Goal: Communication & Community: Participate in discussion

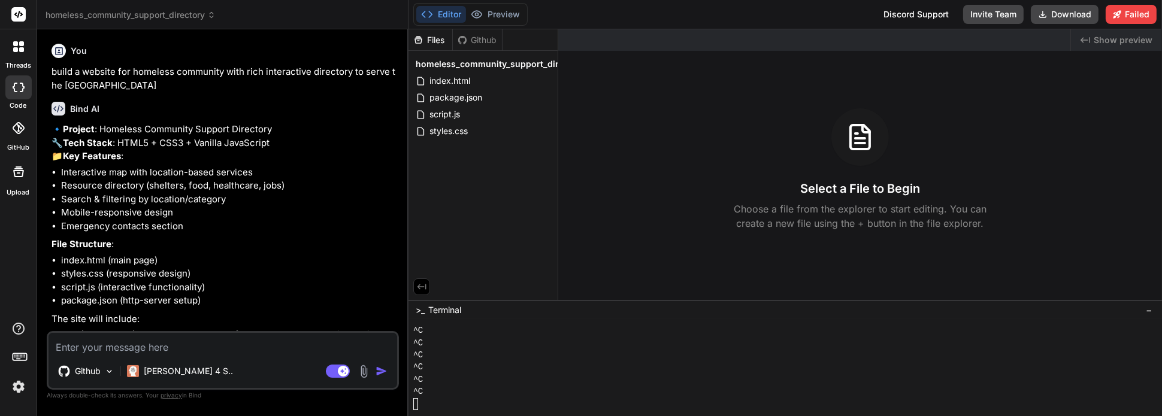
click at [17, 50] on icon at bounding box center [15, 49] width 5 height 5
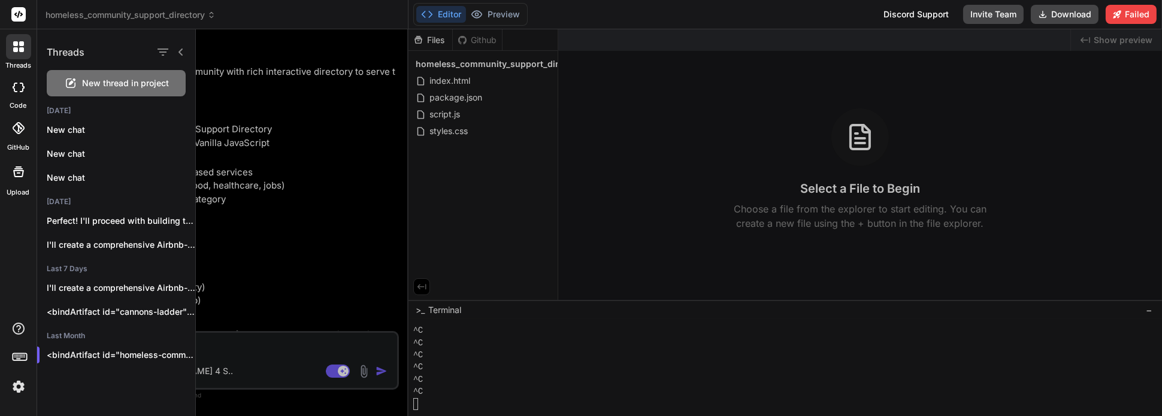
click at [100, 86] on span "New thread in project" at bounding box center [126, 83] width 87 height 12
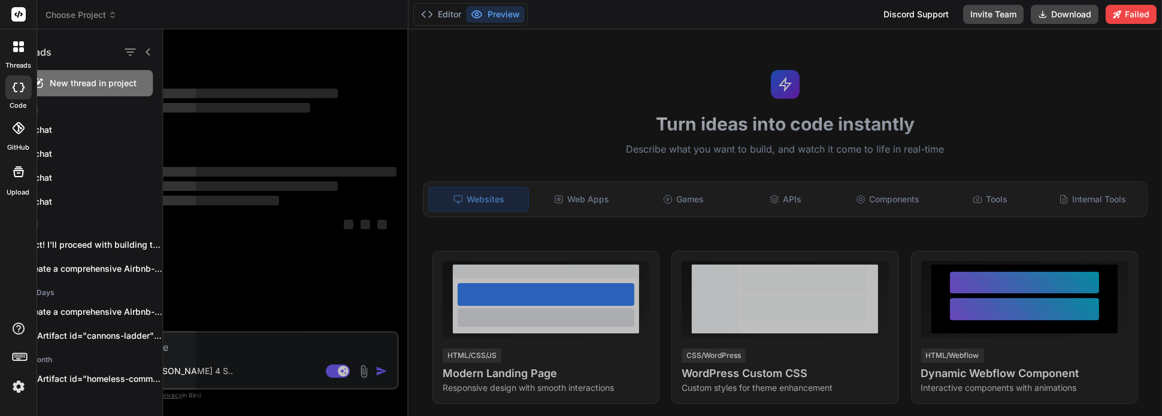
scroll to position [245, 0]
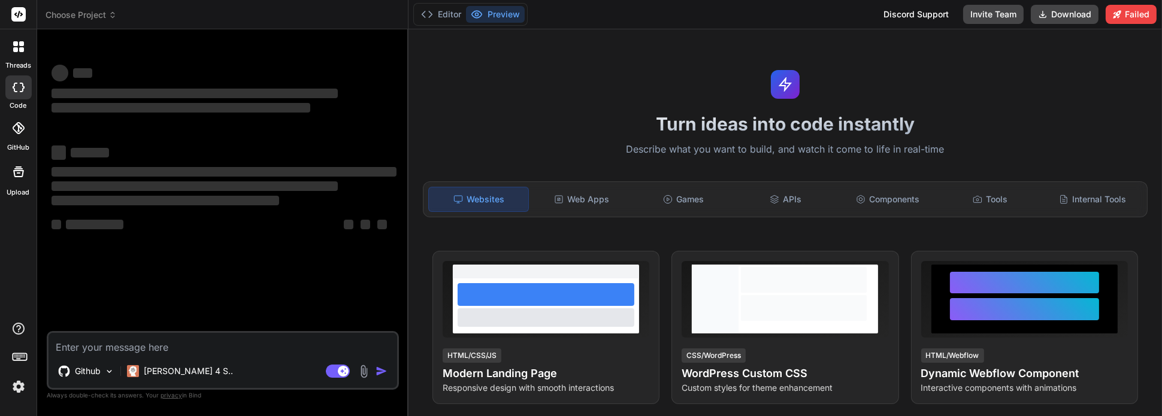
type textarea "x"
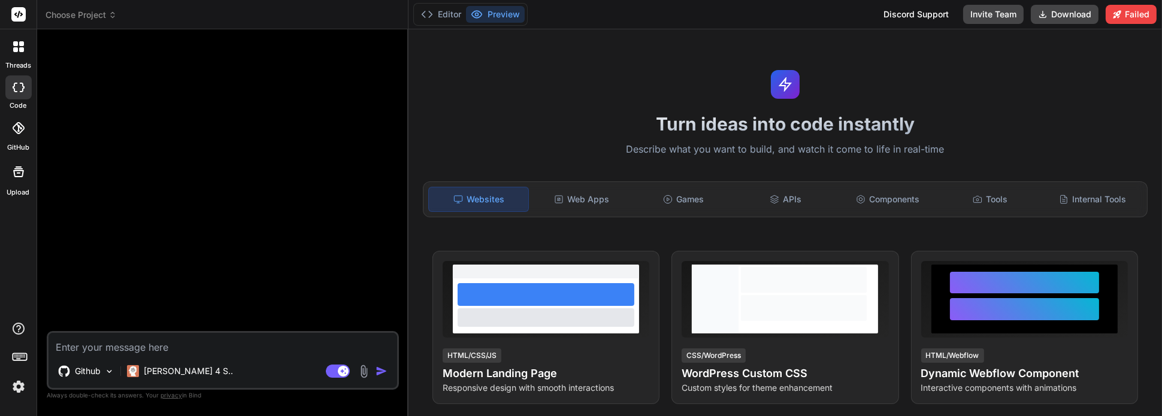
click at [187, 350] on textarea at bounding box center [223, 344] width 349 height 22
type textarea "c"
type textarea "x"
type textarea "cr"
type textarea "x"
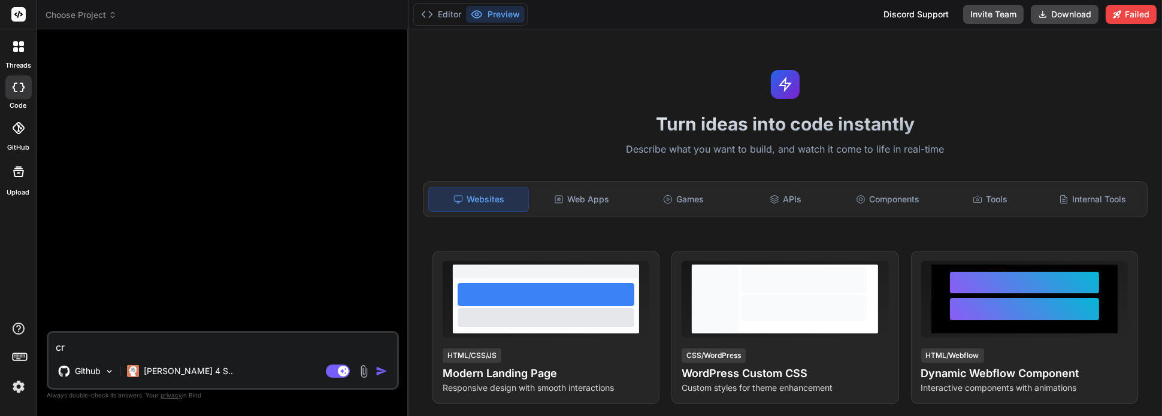
type textarea "cre"
type textarea "x"
type textarea "crea"
type textarea "x"
type textarea "creat"
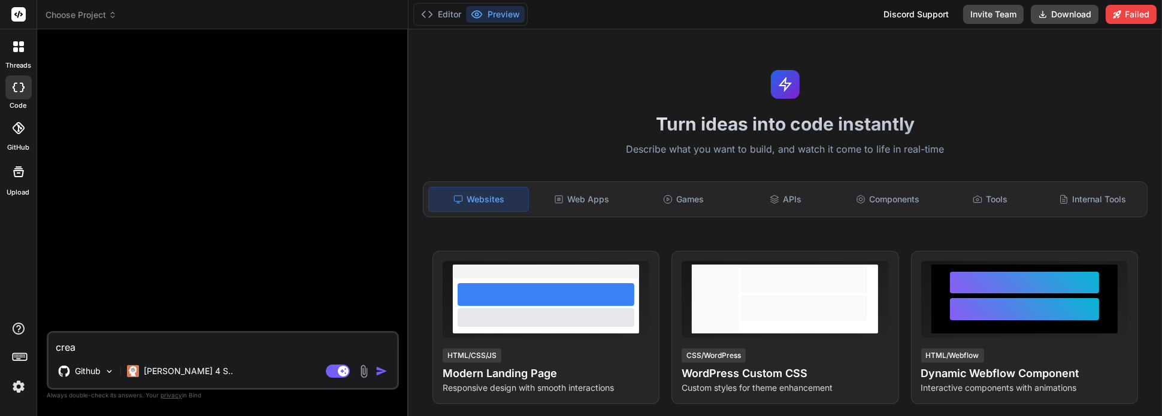
type textarea "x"
type textarea "create"
type textarea "x"
type textarea "create"
type textarea "x"
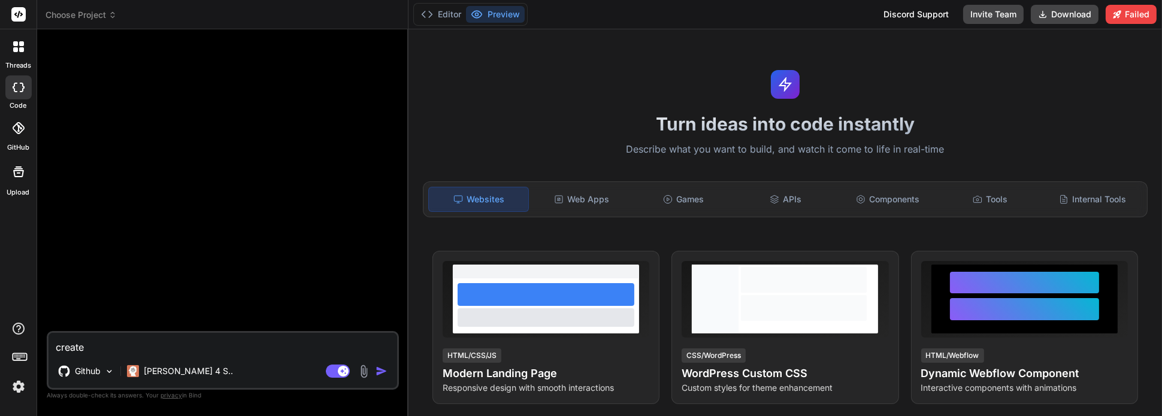
type textarea "create a"
type textarea "x"
type textarea "create a"
type textarea "x"
type textarea "create a d"
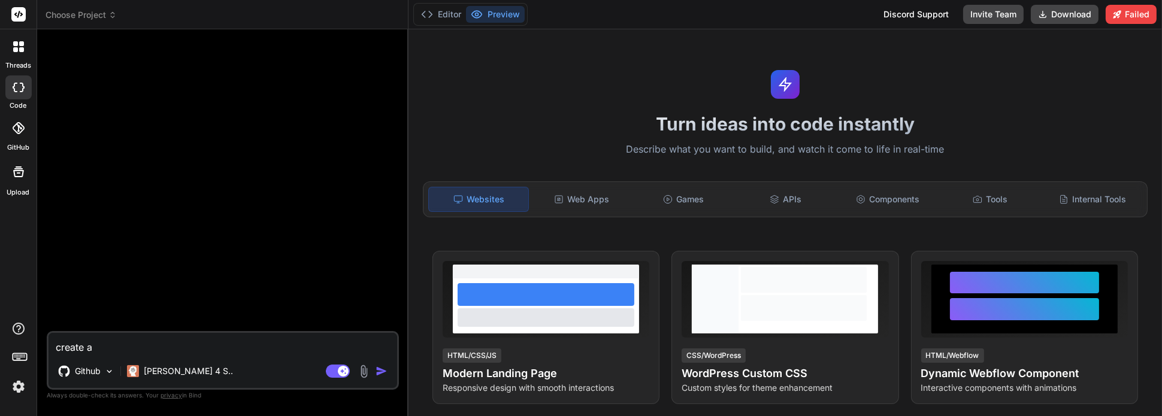
type textarea "x"
type textarea "create a di"
type textarea "x"
type textarea "create a dir"
type textarea "x"
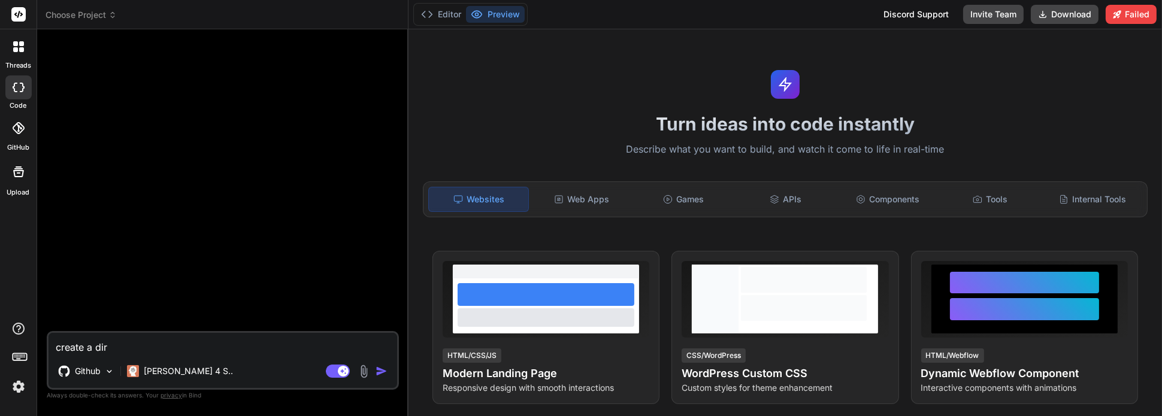
type textarea "create a dire"
type textarea "x"
type textarea "create a direc"
type textarea "x"
type textarea "create a direct"
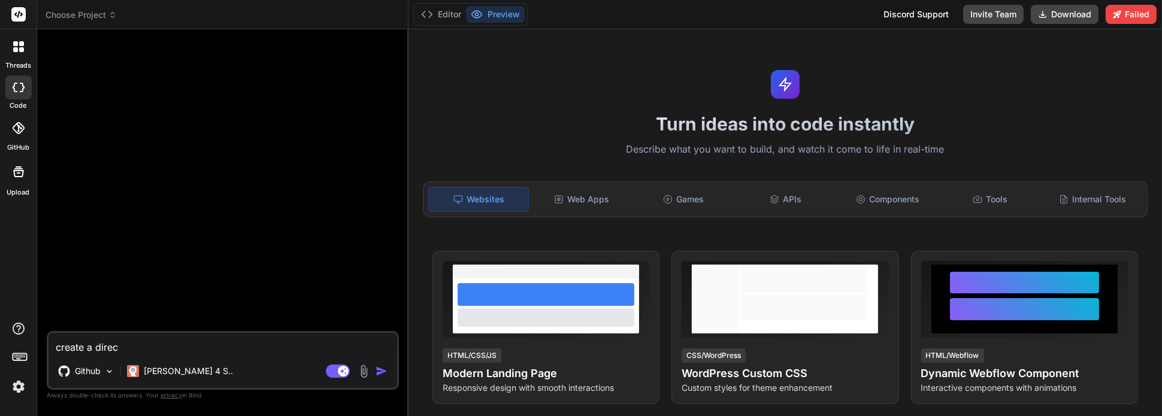
type textarea "x"
type textarea "create a directo"
type textarea "x"
type textarea "create a director"
type textarea "x"
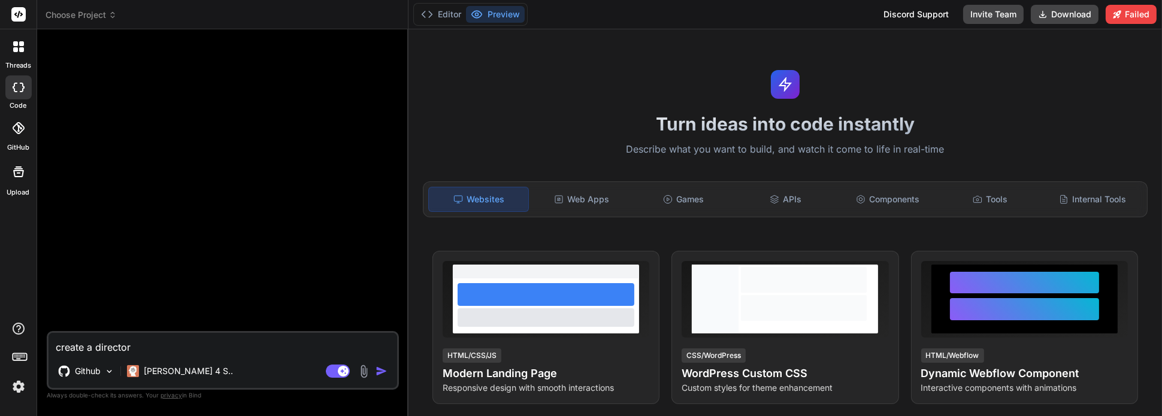
type textarea "create a directory"
type textarea "x"
type textarea "create a directory"
type textarea "x"
type textarea "create a directory f"
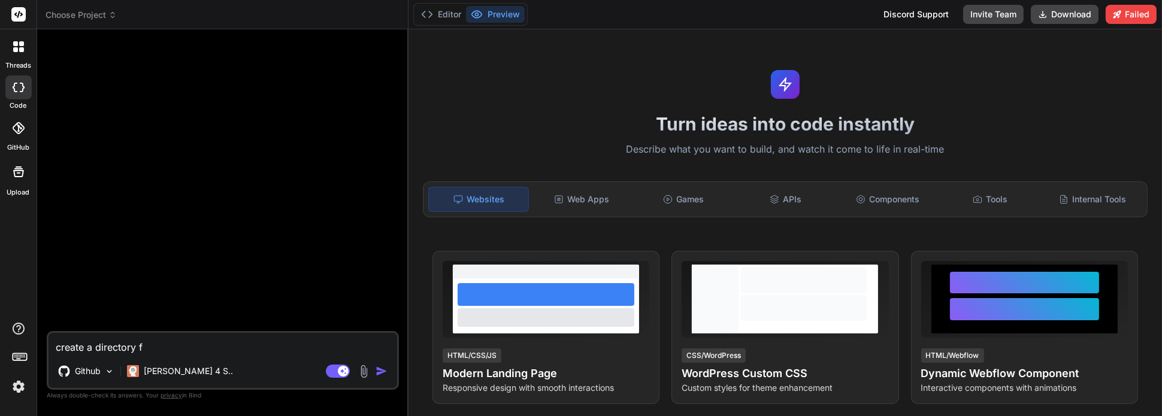
type textarea "x"
type textarea "create a directory fo"
type textarea "x"
type textarea "create a directory for"
type textarea "x"
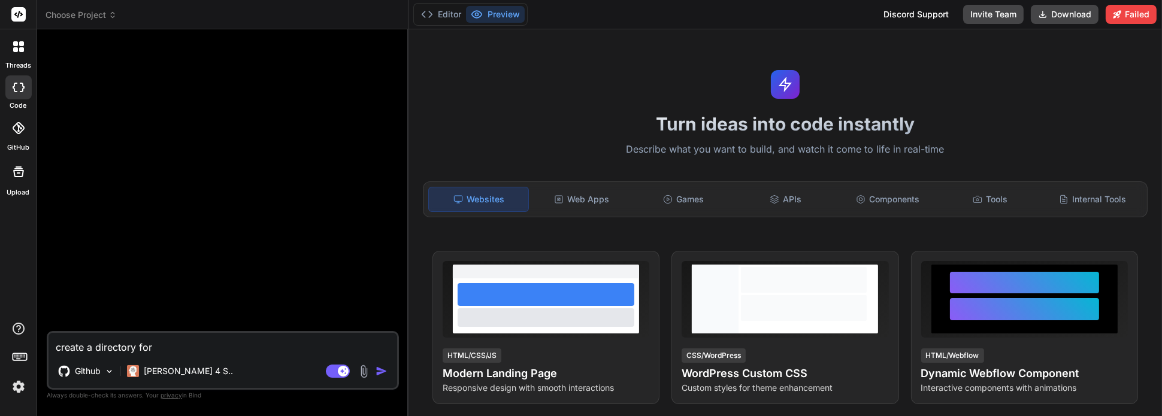
type textarea "create a directory for"
type textarea "x"
type textarea "create a directory for h"
type textarea "x"
type textarea "create a directory for ho"
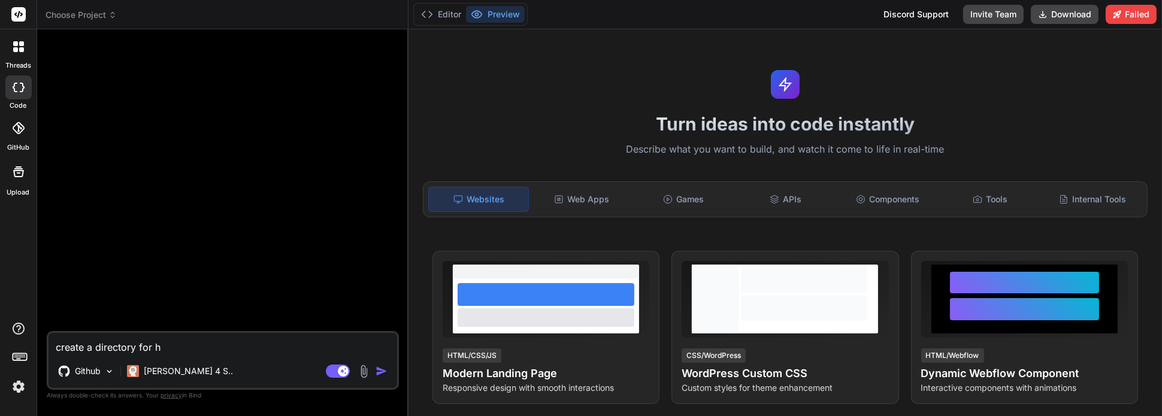
type textarea "x"
type textarea "create a directory for hom"
type textarea "x"
type textarea "create a directory for home"
type textarea "x"
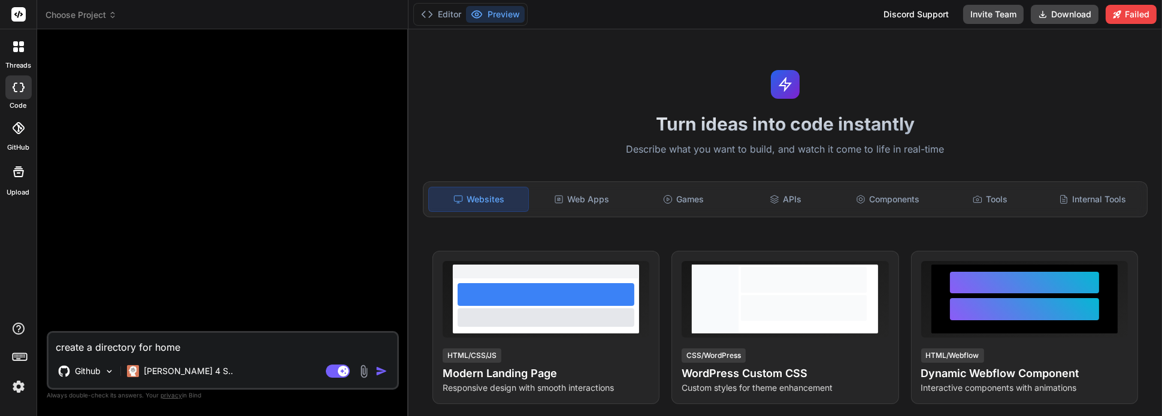
type textarea "create a directory for homel"
type textarea "x"
type textarea "create a directory for homele"
type textarea "x"
type textarea "create a directory for homeles"
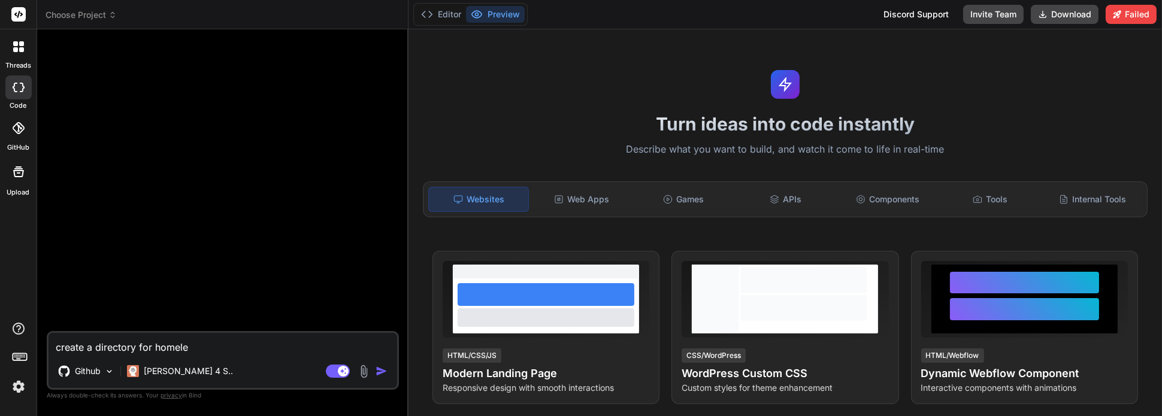
type textarea "x"
type textarea "create a directory for homeless"
type textarea "x"
type textarea "create a directory for homeless"
type textarea "x"
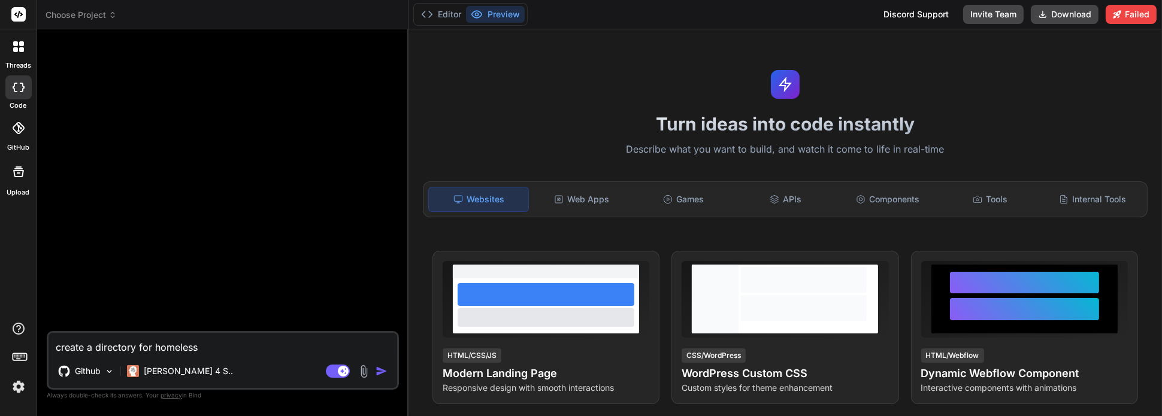
type textarea "create a directory for homeless c"
type textarea "x"
type textarea "create a directory for homeless co"
type textarea "x"
type textarea "create a directory for homeless com"
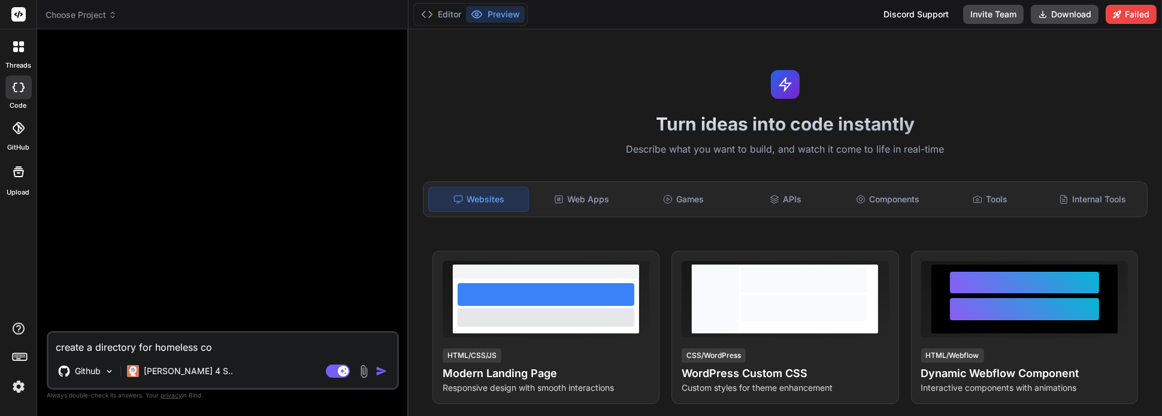
type textarea "x"
type textarea "create a directory for homeless comm"
type textarea "x"
type textarea "create a directory for homeless commu"
type textarea "x"
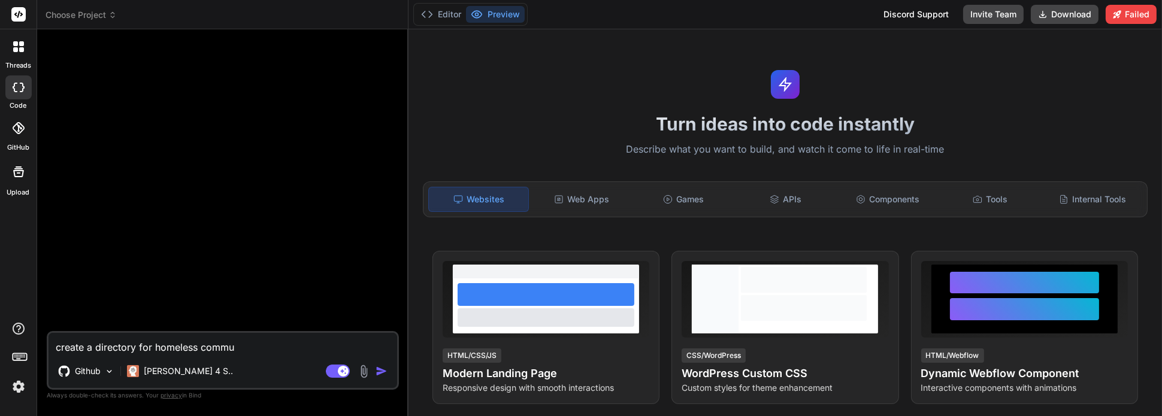
type textarea "create a directory for homeless commun"
type textarea "x"
type textarea "create a directory for homeless communi"
type textarea "x"
type textarea "create a directory for homeless communit"
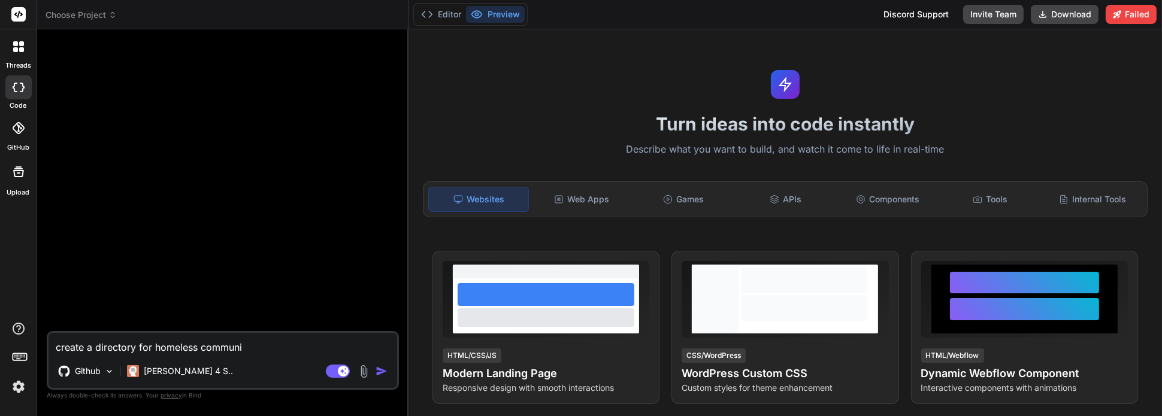
type textarea "x"
type textarea "create a directory for homeless community"
type textarea "x"
type textarea "create a directory for homeless community,"
type textarea "x"
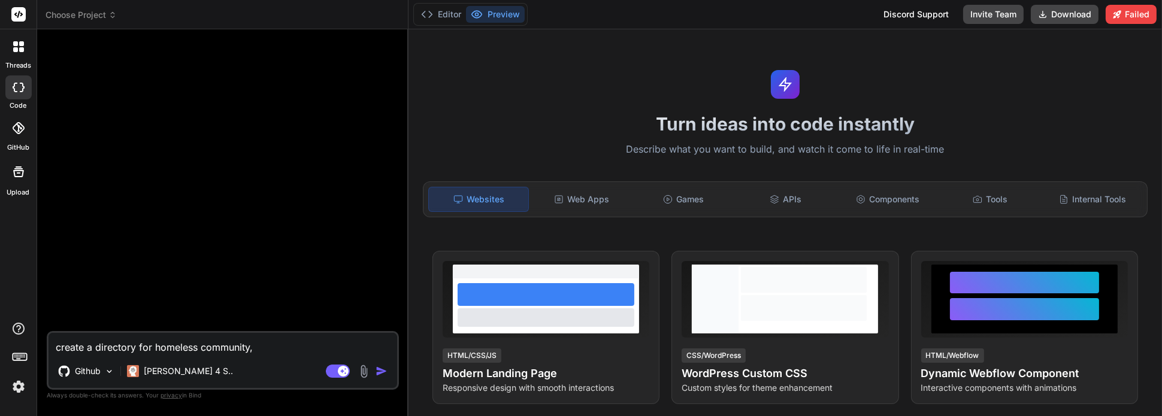
type textarea "create a directory for homeless community,"
type textarea "x"
type textarea "create a directory for homeless community, n"
type textarea "x"
type textarea "create a directory for homeless community, na"
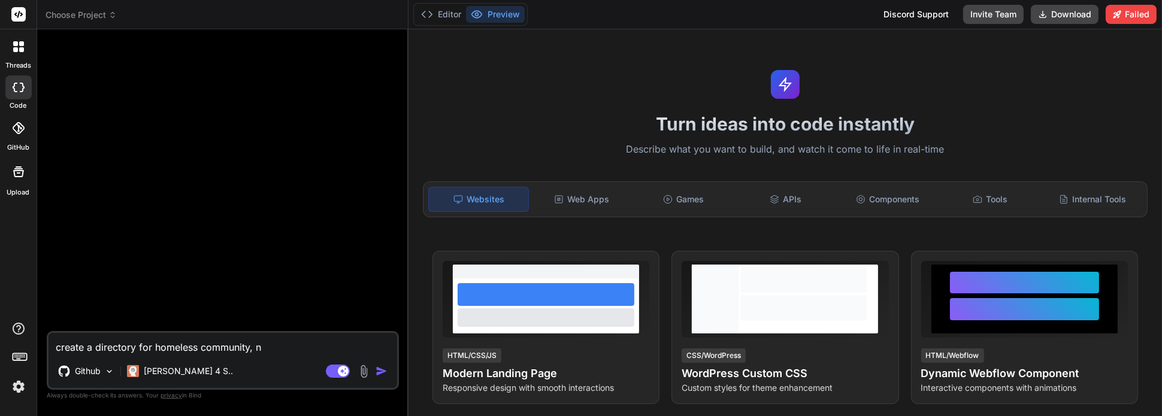
type textarea "x"
type textarea "create a directory for homeless community, nam"
type textarea "x"
type textarea "create a directory for homeless community, name"
type textarea "x"
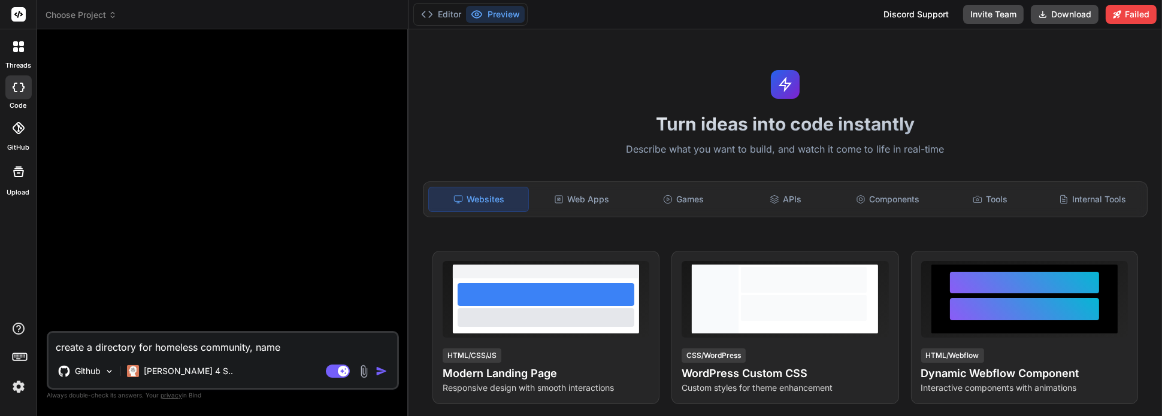
type textarea "create a directory for homeless community, name"
type textarea "x"
type textarea "create a directory for homeless community, name e"
type textarea "x"
type textarea "create a directory for homeless community, name ea"
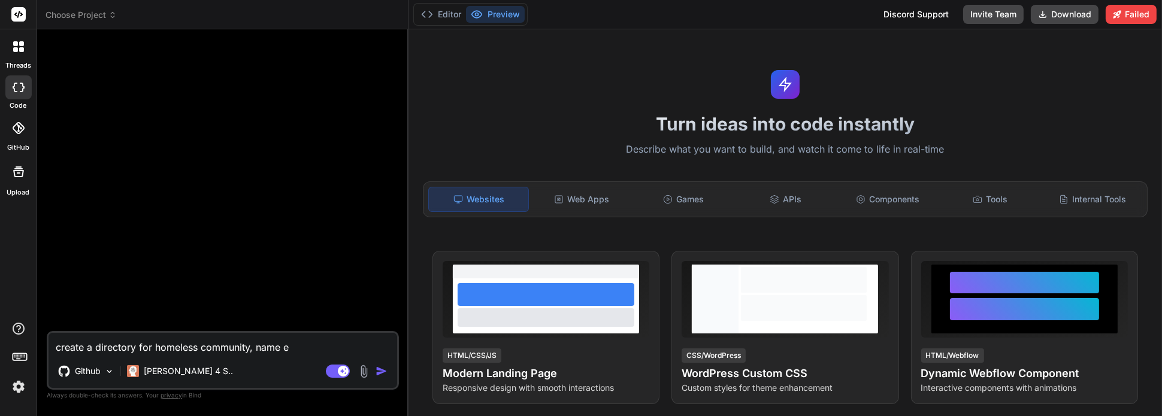
type textarea "x"
type textarea "create a directory for homeless community, name eac"
type textarea "x"
type textarea "create a directory for homeless community, name each"
type textarea "x"
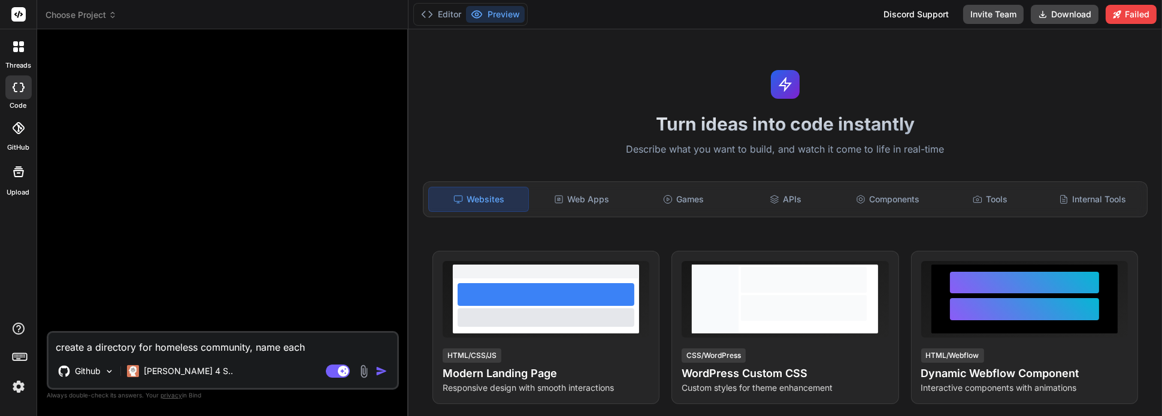
type textarea "create a directory for homeless community, name each"
type textarea "x"
type textarea "create a directory for homeless community, name each s"
type textarea "x"
type textarea "create a directory for homeless community, name each se"
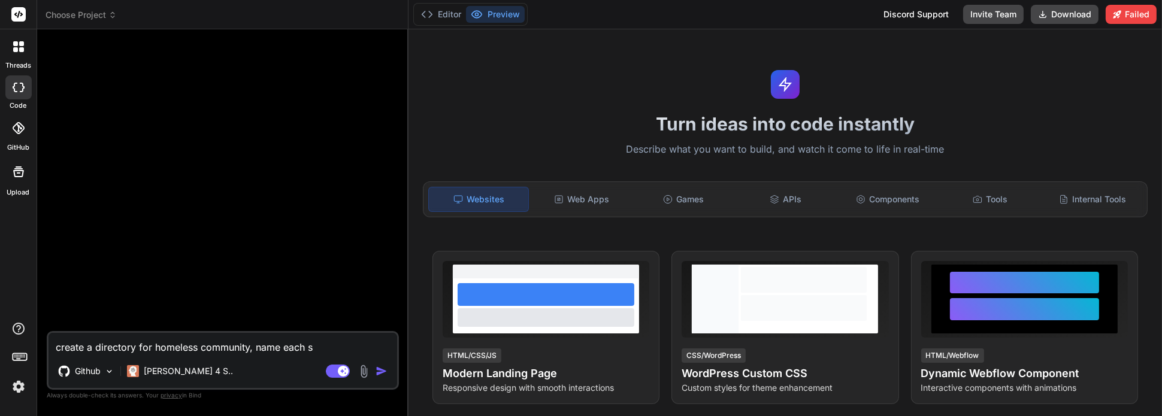
type textarea "x"
type textarea "create a directory for homeless community, name each sec"
type textarea "x"
type textarea "create a directory for homeless community, name each sect"
type textarea "x"
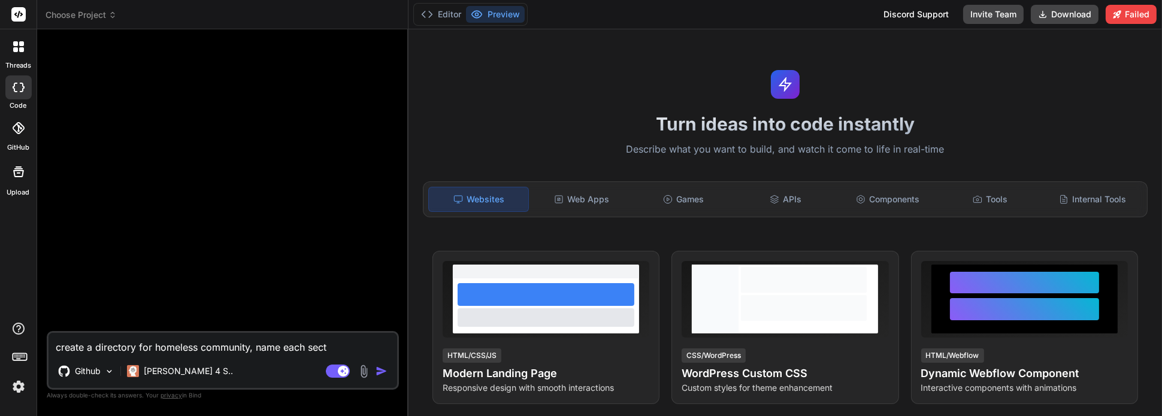
type textarea "create a directory for homeless community, name each secti"
type textarea "x"
type textarea "create a directory for homeless community, name each sectio"
type textarea "x"
type textarea "create a directory for homeless community, name each section"
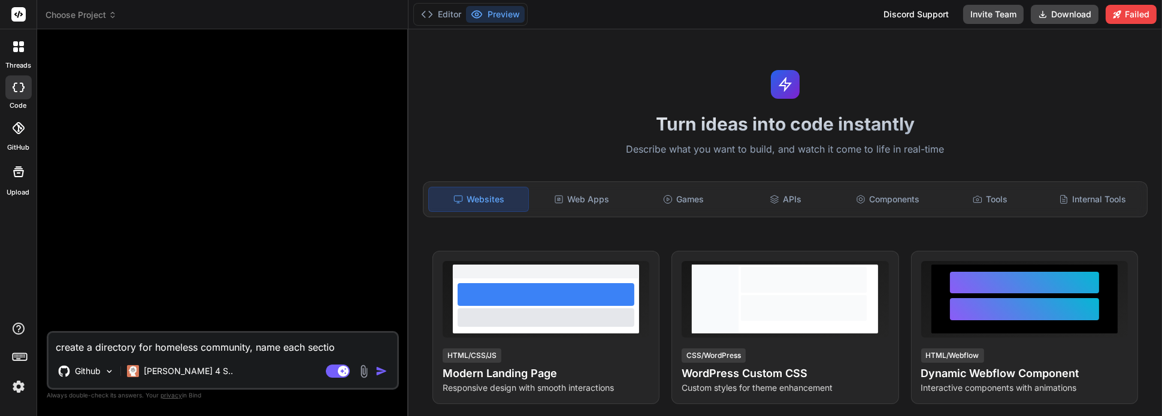
type textarea "x"
type textarea "create a directory for homeless community, name each section"
type textarea "x"
type textarea "create a directory for homeless community, name each section L"
type textarea "x"
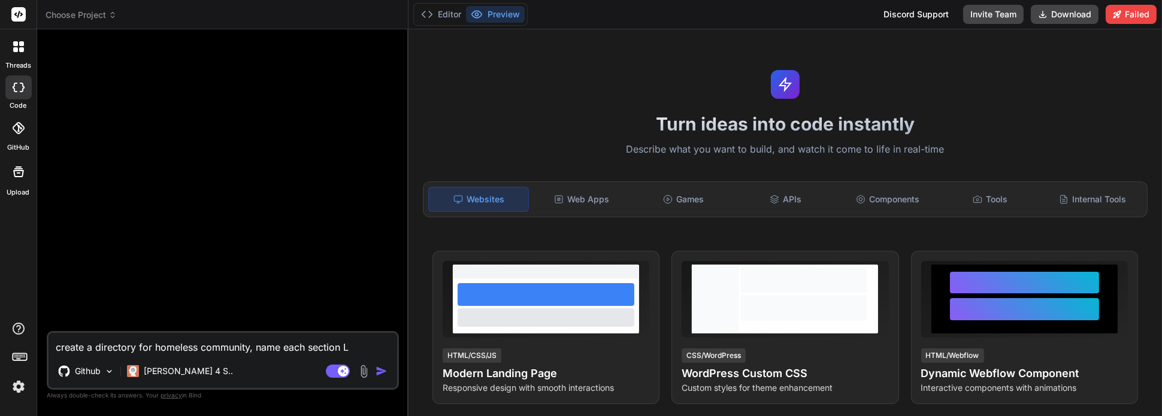
type textarea "create a directory for homeless community, name each section La"
type textarea "x"
type textarea "create a directory for homeless community, name each section Lad"
type textarea "x"
type textarea "create a directory for homeless community, name each section [PERSON_NAME]"
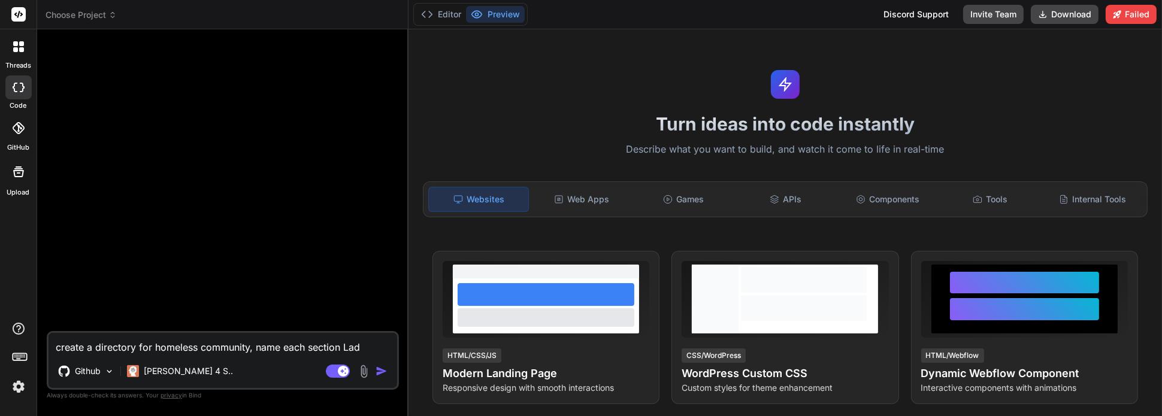
type textarea "x"
type textarea "create a directory for homeless community, name each section Ladde"
type textarea "x"
type textarea "create a directory for homeless community, name each section Ladder"
type textarea "x"
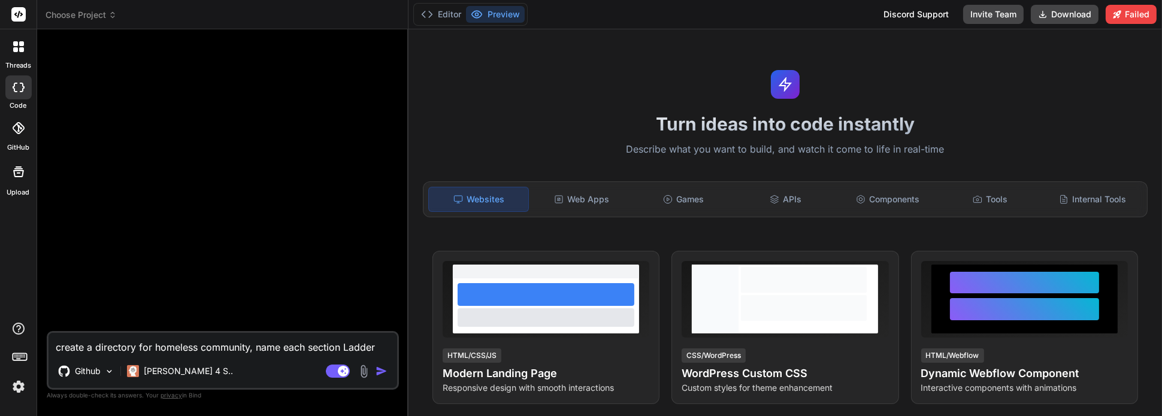
type textarea "create a directory for homeless community, name each section [GEOGRAPHIC_DATA],"
type textarea "x"
type textarea "create a directory for homeless community, name each section [GEOGRAPHIC_DATA],"
type textarea "x"
type textarea "create a directory for homeless community, name each section [GEOGRAPHIC_DATA],…"
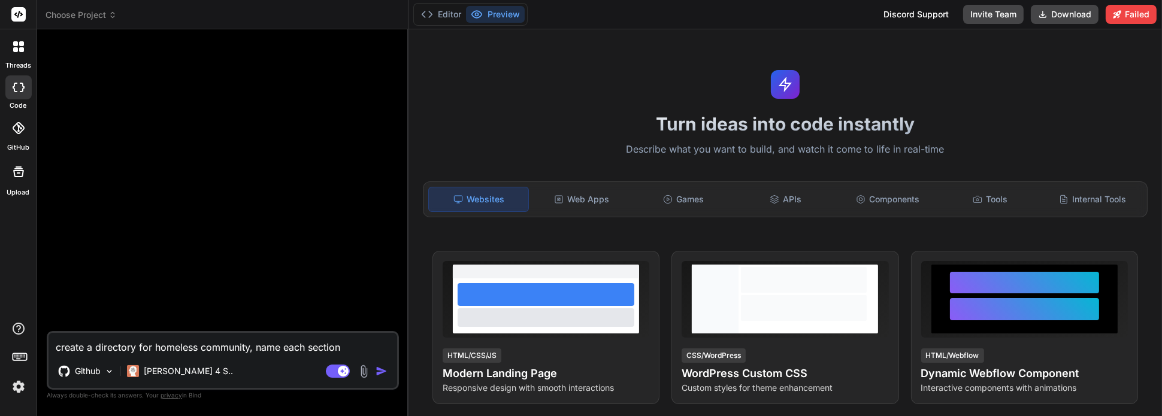
type textarea "x"
type textarea "create a directory for homeless community, name each section [GEOGRAPHIC_DATA],…"
type textarea "x"
type textarea "create a directory for homeless community, name each section [GEOGRAPHIC_DATA],…"
type textarea "x"
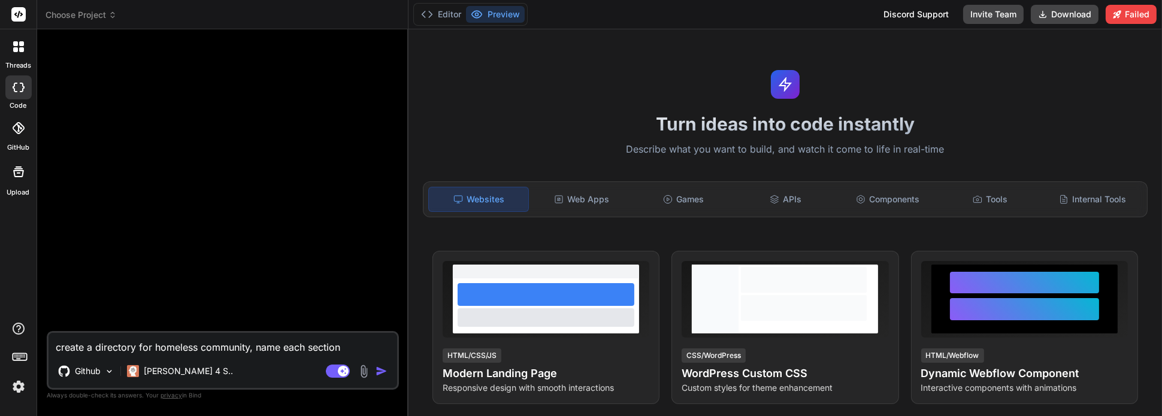
type textarea "create a directory for homeless community, name each section [GEOGRAPHIC_DATA],…"
type textarea "x"
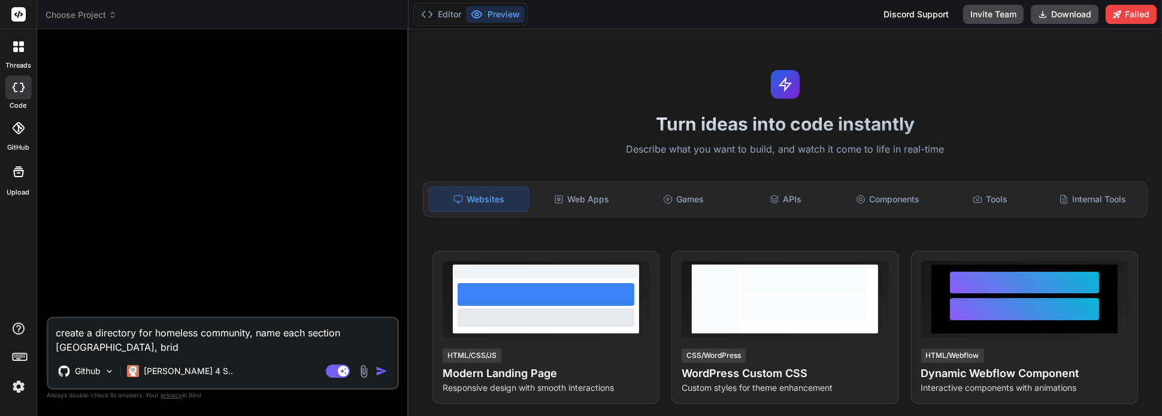
type textarea "create a directory for homeless community, name each section [GEOGRAPHIC_DATA],…"
type textarea "x"
type textarea "create a directory for homeless community, name each section [GEOGRAPHIC_DATA],…"
type textarea "x"
type textarea "create a directory for homeless community, name each section [GEOGRAPHIC_DATA],…"
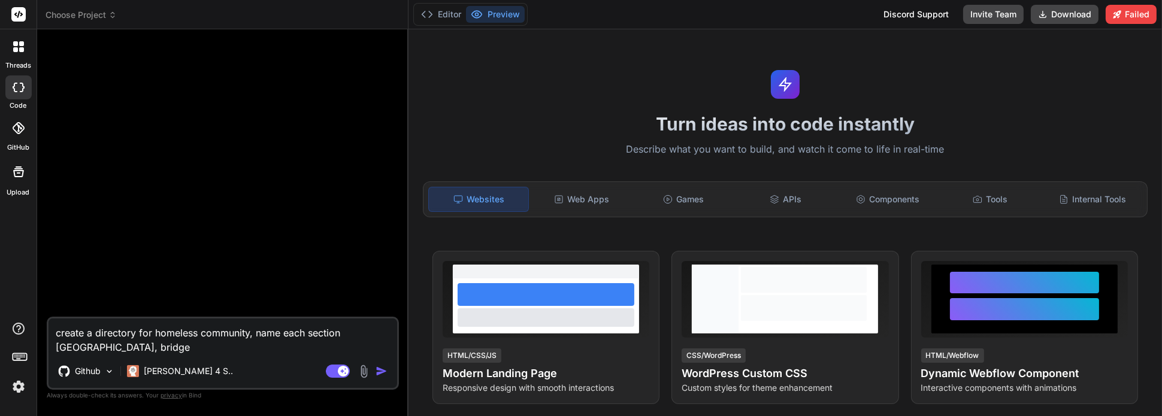
type textarea "x"
type textarea "create a directory for homeless community, name each section [GEOGRAPHIC_DATA],…"
type textarea "x"
type textarea "create a directory for homeless community, name each section [GEOGRAPHIC_DATA],…"
type textarea "x"
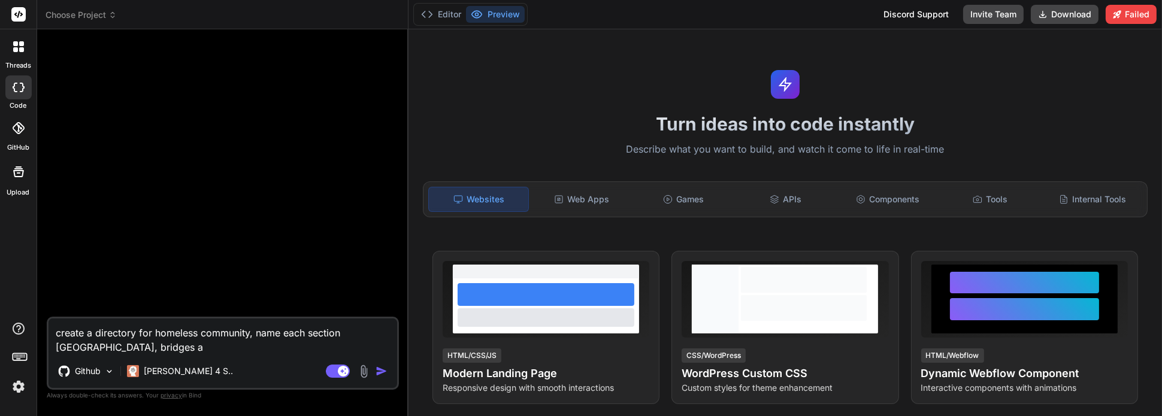
type textarea "create a directory for homeless community, name each section [GEOGRAPHIC_DATA],…"
type textarea "x"
type textarea "create a directory for homeless community, name each section [GEOGRAPHIC_DATA],…"
type textarea "x"
type textarea "create a directory for homeless community, name each section [GEOGRAPHIC_DATA],…"
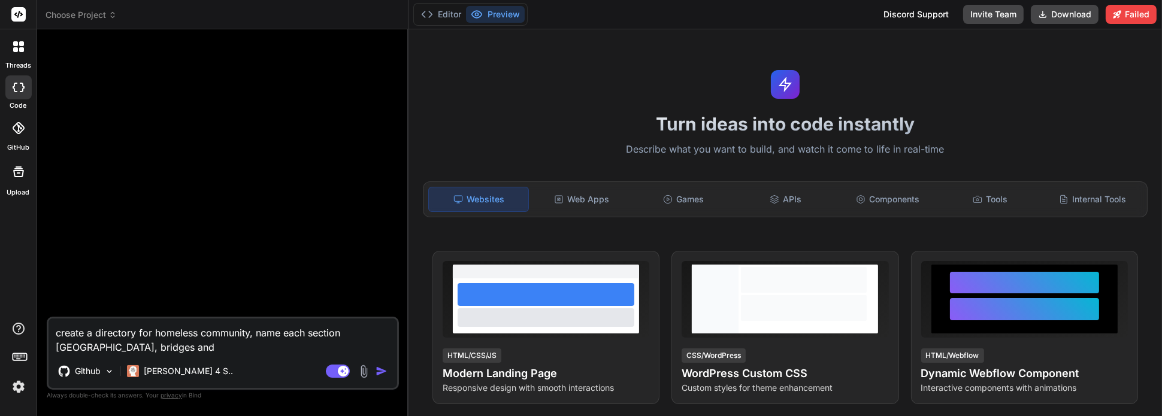
type textarea "x"
type textarea "create a directory for homeless community, name each section [GEOGRAPHIC_DATA],…"
type textarea "x"
type textarea "create a directory for homeless community, name each section [GEOGRAPHIC_DATA],…"
type textarea "x"
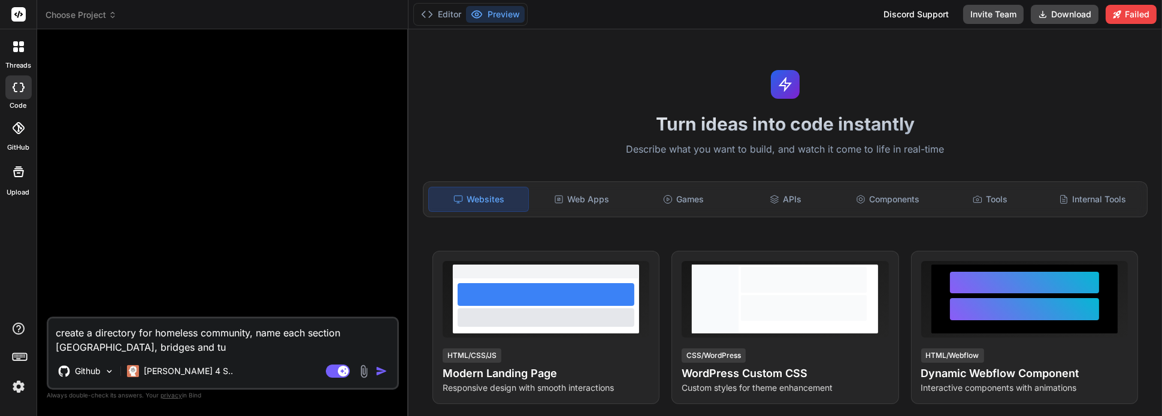
type textarea "create a directory for homeless community, name each section [GEOGRAPHIC_DATA],…"
type textarea "x"
type textarea "create a directory for homeless community, name each section [GEOGRAPHIC_DATA],…"
type textarea "x"
type textarea "create a directory for homeless community, name each section [GEOGRAPHIC_DATA],…"
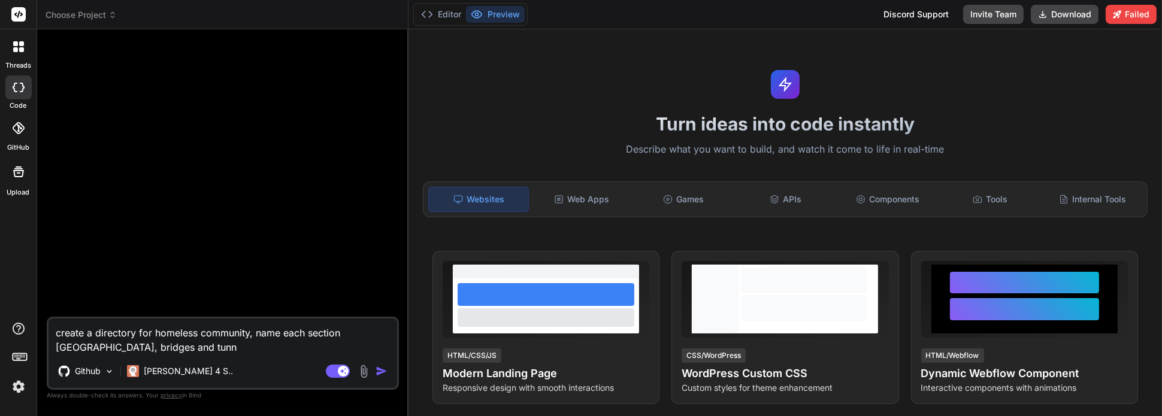
type textarea "x"
type textarea "create a directory for homeless community, name each section Ladder, bridges an…"
type textarea "x"
type textarea "create a directory for homeless community, name each section Ladder, bridges an…"
type textarea "x"
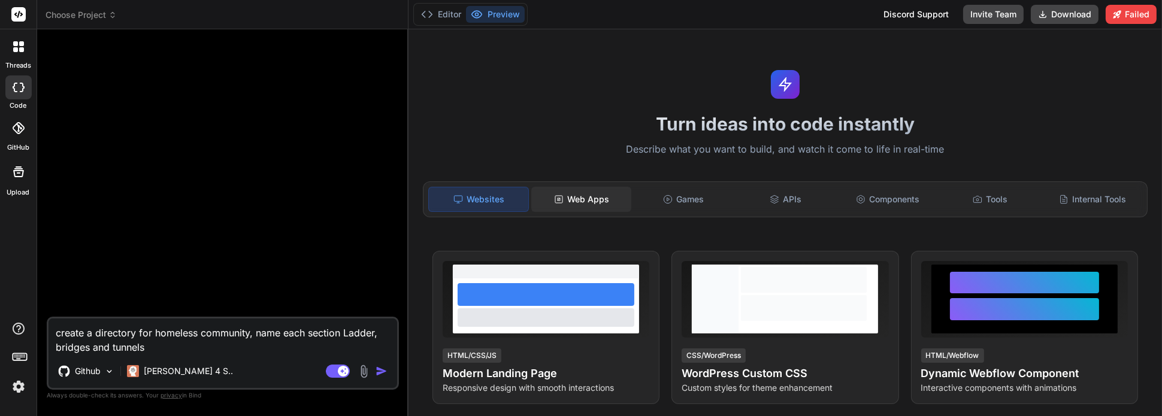
type textarea "create a directory for homeless community, name each section Ladder, bridges an…"
click at [570, 195] on div "Web Apps" at bounding box center [581, 199] width 100 height 25
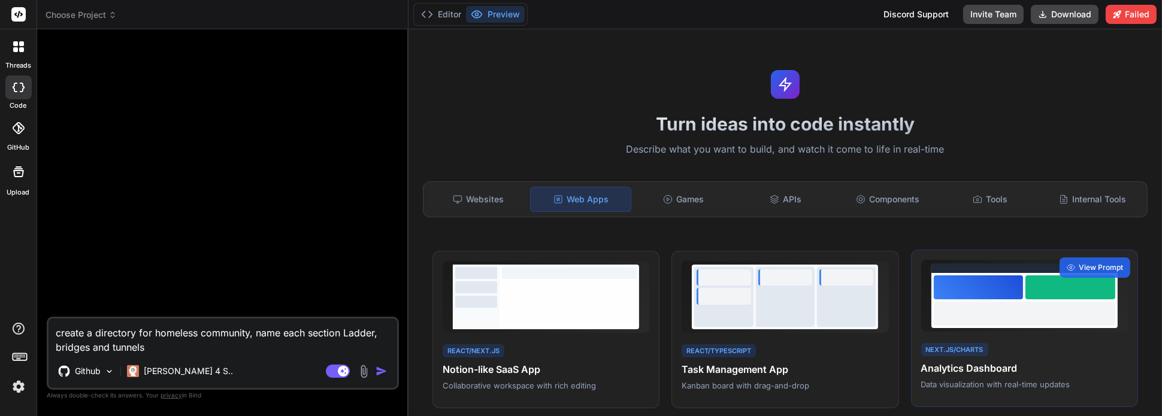
click at [960, 306] on div at bounding box center [1025, 314] width 182 height 24
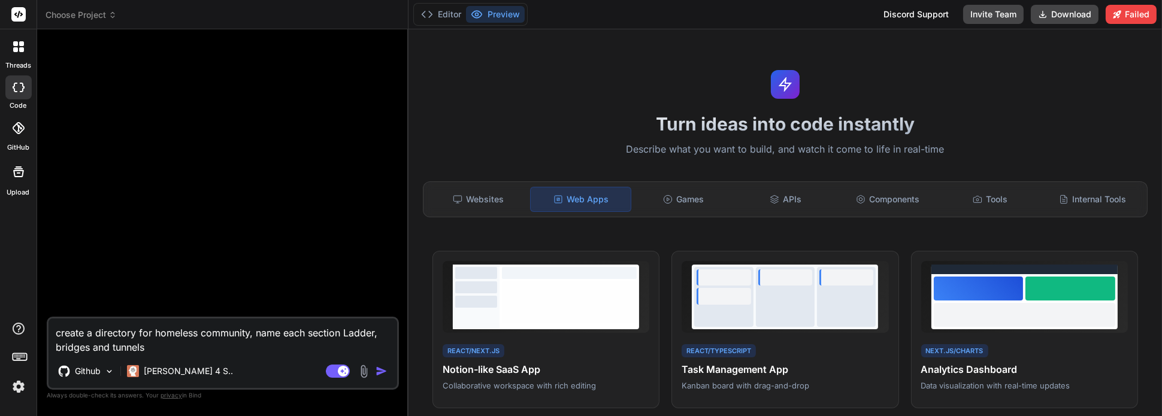
click at [382, 371] on img "button" at bounding box center [382, 371] width 12 height 12
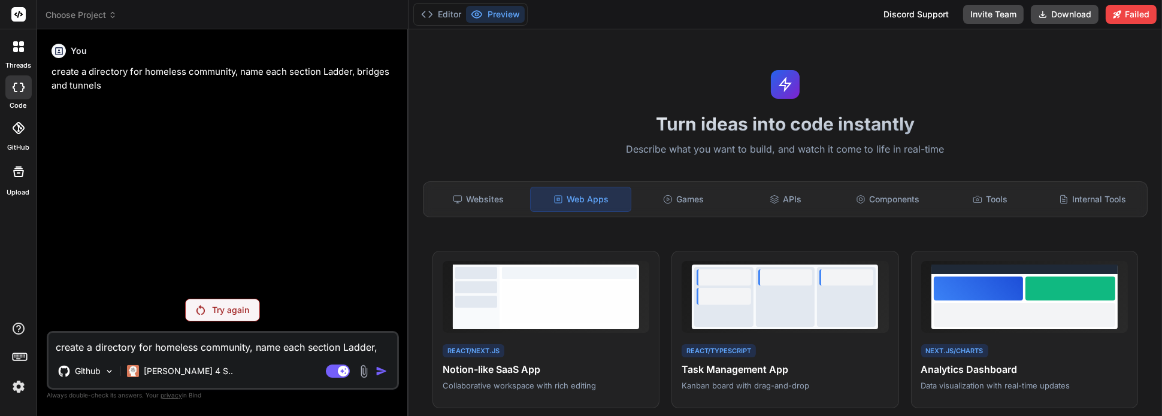
click at [234, 312] on p "Try again" at bounding box center [230, 310] width 37 height 12
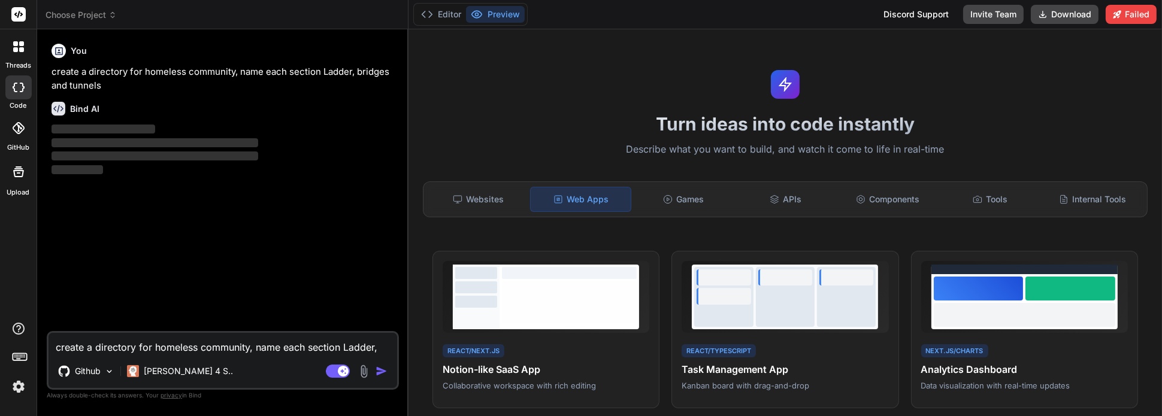
type textarea "x"
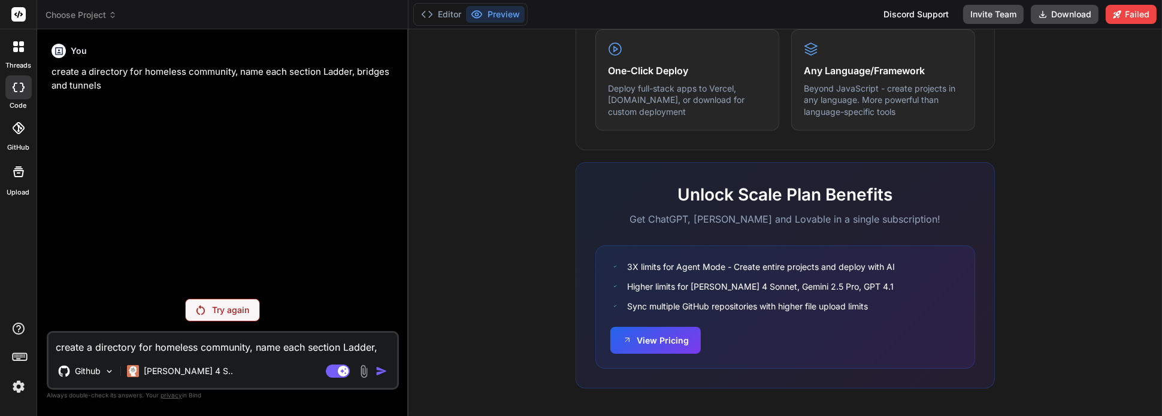
scroll to position [0, 0]
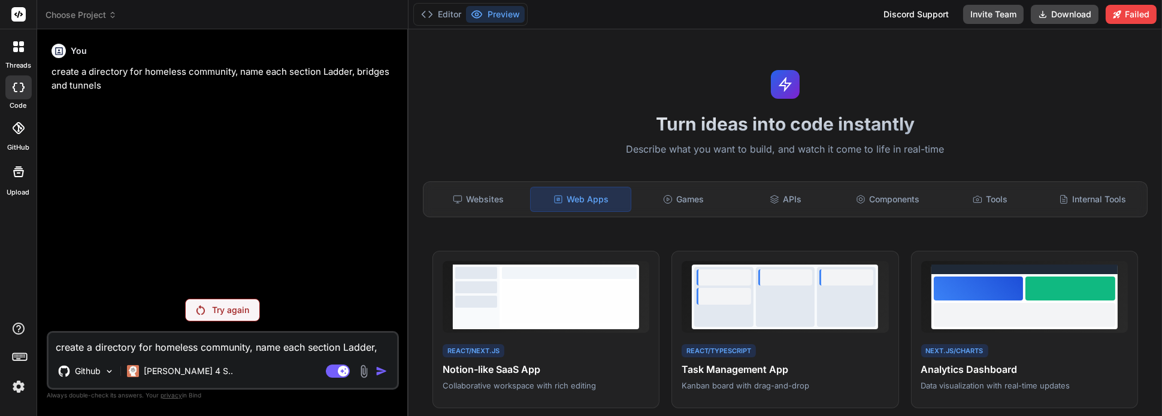
click at [919, 17] on div "Discord Support" at bounding box center [916, 14] width 80 height 19
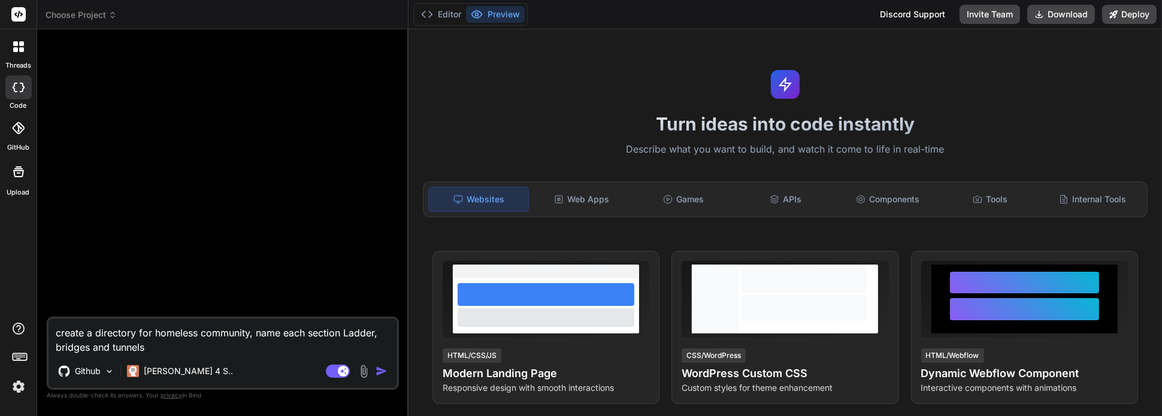
type textarea "x"
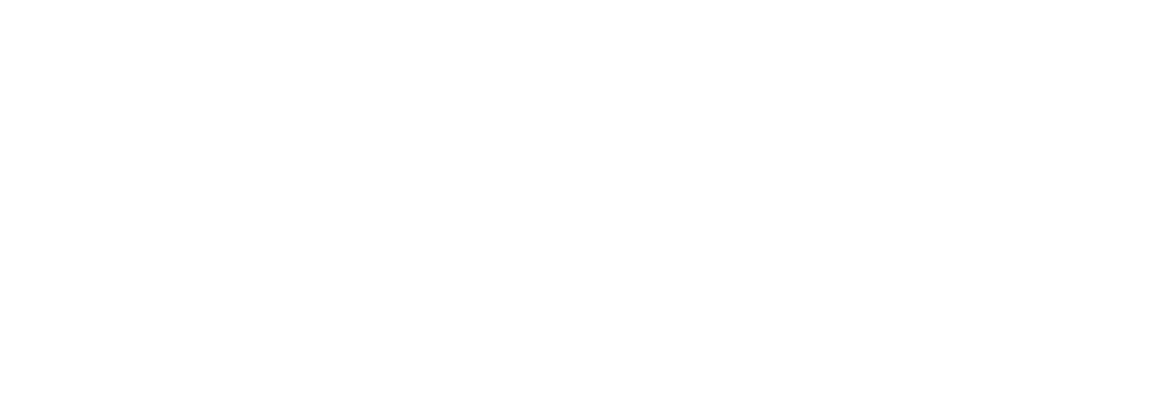
click at [505, 0] on html at bounding box center [581, 0] width 1162 height 0
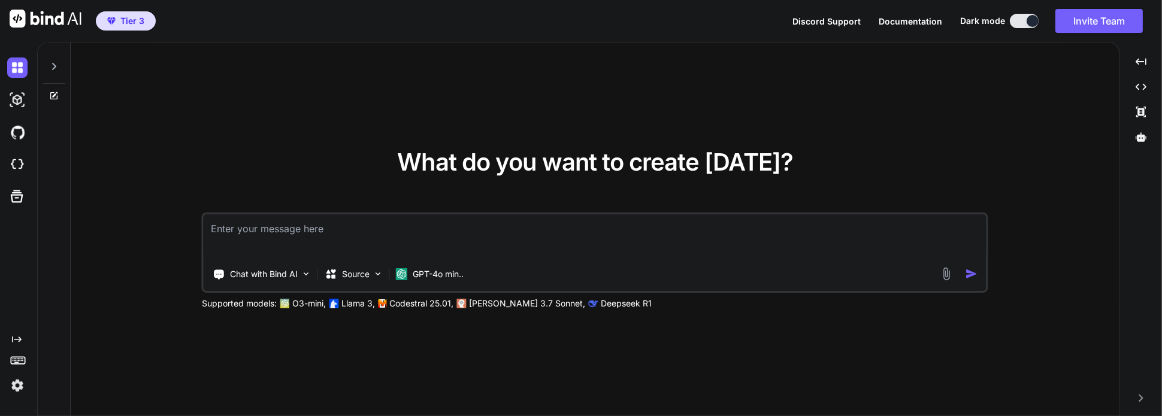
click at [131, 21] on span "Tier 3" at bounding box center [132, 21] width 24 height 12
click at [18, 380] on img at bounding box center [17, 386] width 20 height 20
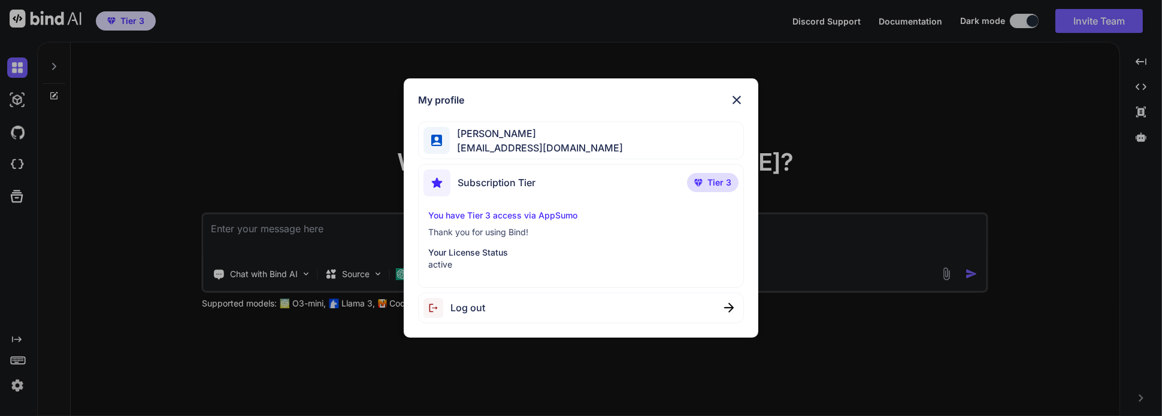
click at [455, 217] on p "You have Tier 3 access via AppSumo" at bounding box center [581, 216] width 306 height 12
drag, startPoint x: 503, startPoint y: 146, endPoint x: 546, endPoint y: 131, distance: 45.5
click at [506, 143] on span "ceecann@gmail.com" at bounding box center [536, 148] width 173 height 14
click at [734, 98] on img at bounding box center [737, 100] width 14 height 14
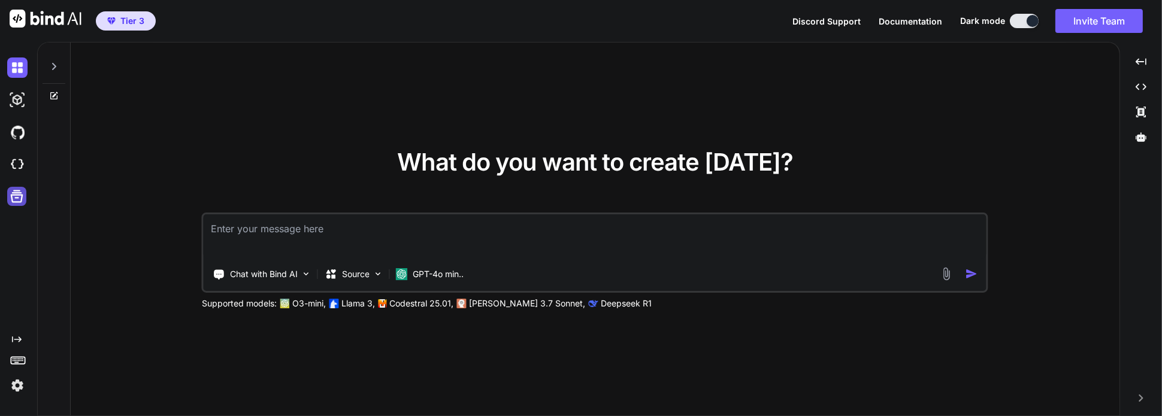
click at [19, 193] on icon at bounding box center [16, 196] width 17 height 17
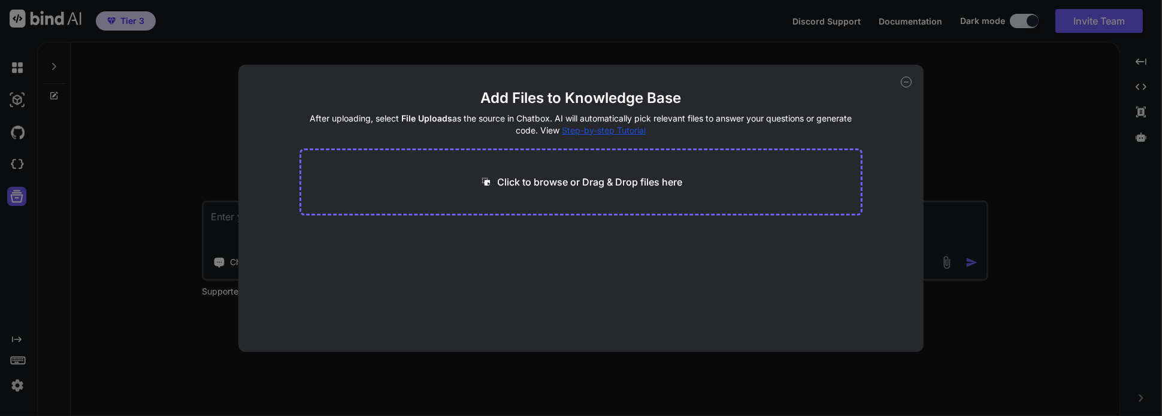
click at [906, 81] on icon at bounding box center [906, 82] width 11 height 11
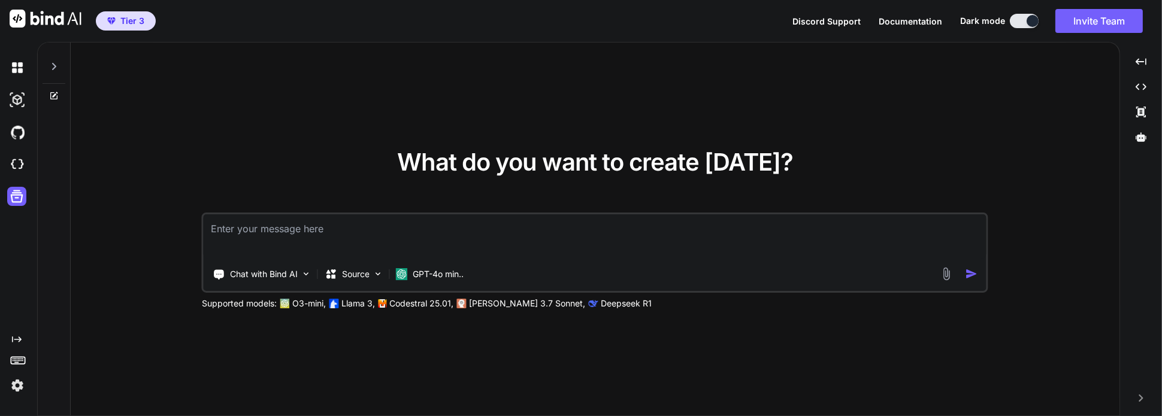
click at [56, 69] on icon at bounding box center [54, 67] width 10 height 10
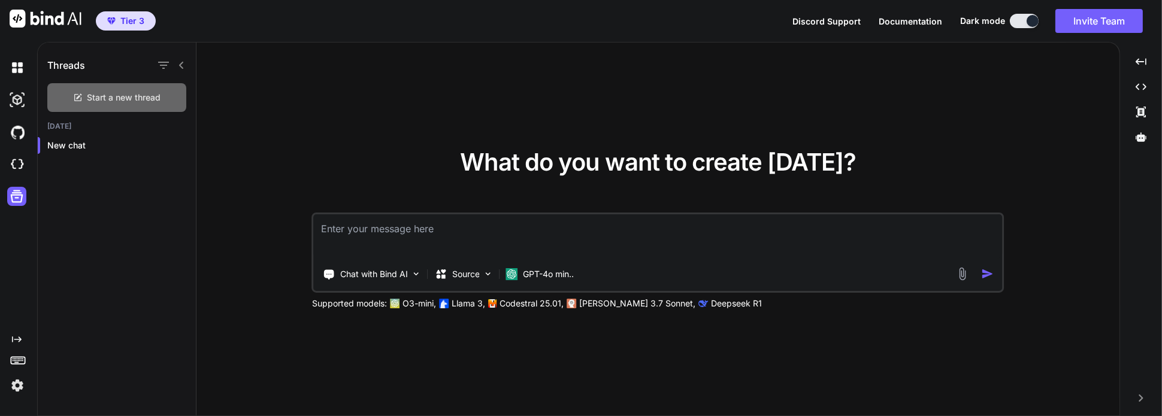
click at [115, 98] on span "Start a new thread" at bounding box center [124, 98] width 74 height 12
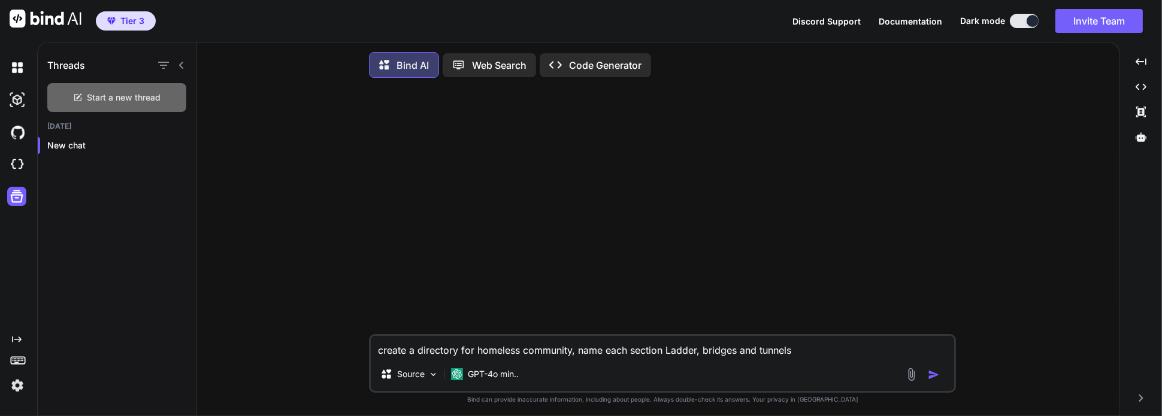
click at [102, 99] on span "Start a new thread" at bounding box center [124, 98] width 74 height 12
click at [185, 170] on p "New chat" at bounding box center [121, 170] width 149 height 12
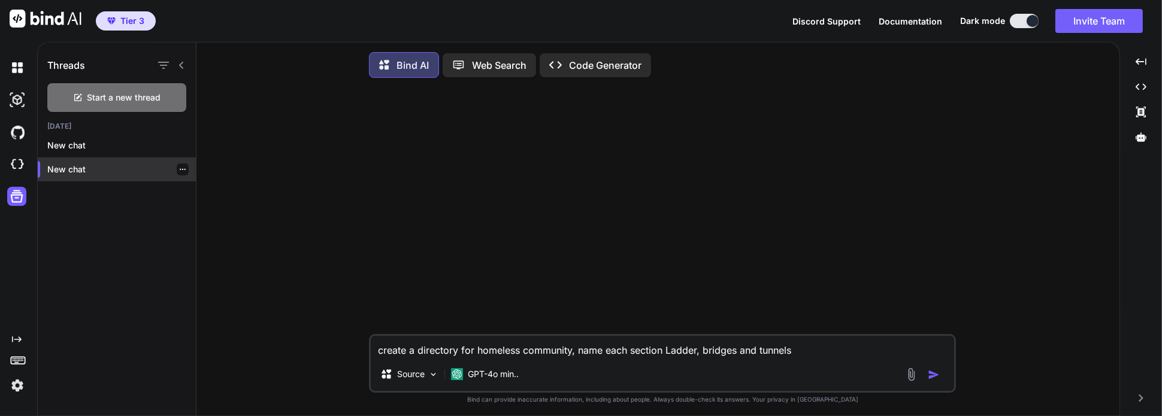
click at [183, 170] on div at bounding box center [183, 170] width 12 height 12
click at [180, 170] on icon "button" at bounding box center [183, 169] width 6 height 1
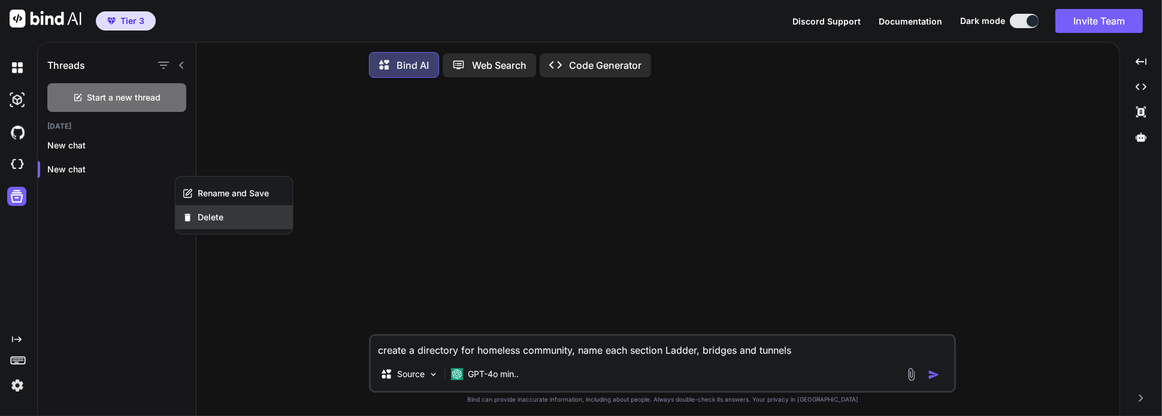
click at [195, 219] on div "Delete" at bounding box center [234, 217] width 117 height 24
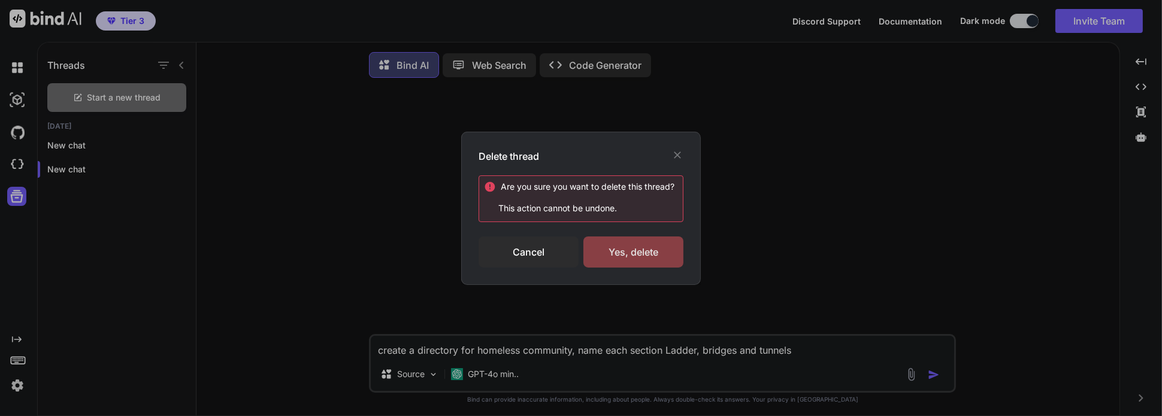
click at [616, 254] on div "Yes, delete" at bounding box center [633, 252] width 100 height 31
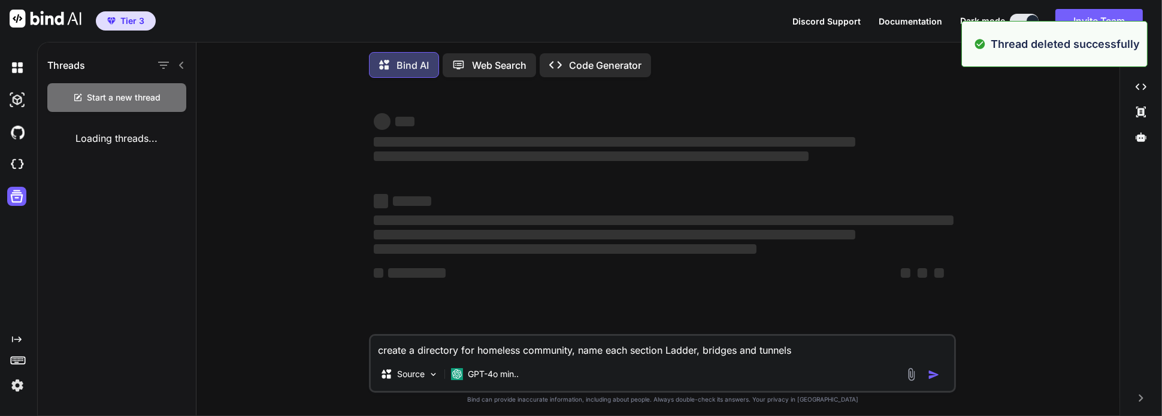
click at [615, 249] on span "‌" at bounding box center [565, 249] width 383 height 10
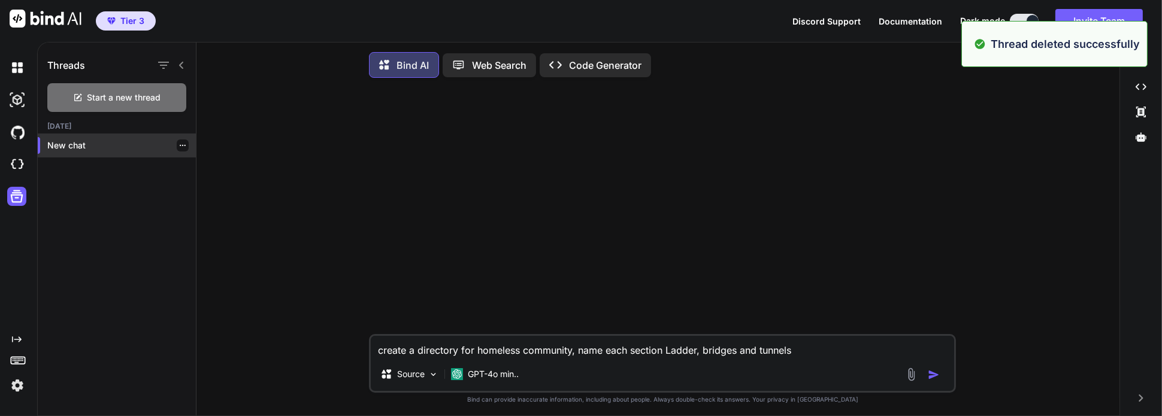
click at [81, 144] on p "New chat" at bounding box center [121, 146] width 149 height 12
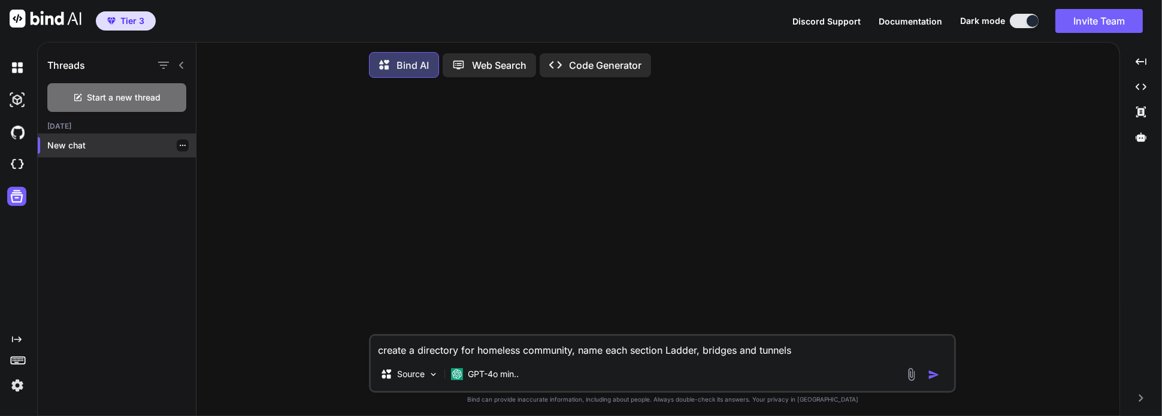
click at [183, 149] on div at bounding box center [183, 146] width 12 height 12
click at [181, 149] on div at bounding box center [183, 146] width 12 height 12
click at [179, 147] on icon "button" at bounding box center [182, 145] width 7 height 7
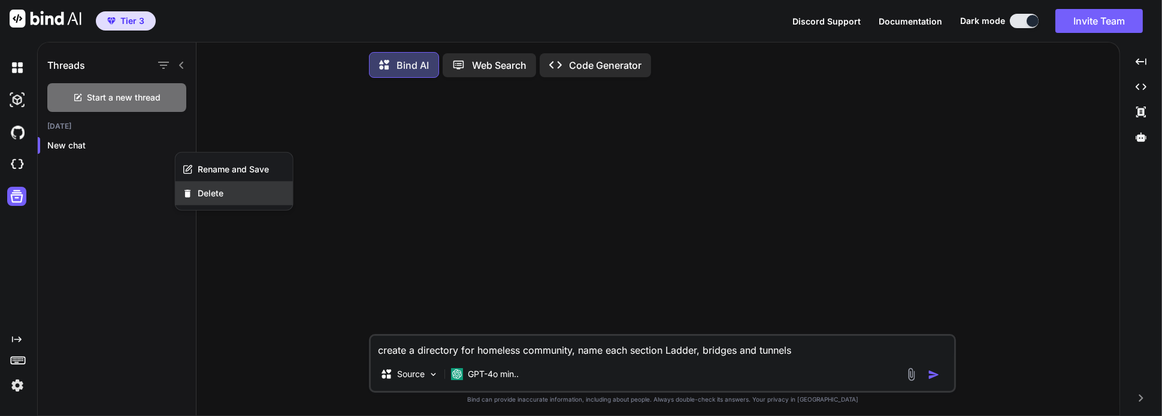
click at [210, 194] on span "Delete" at bounding box center [211, 194] width 26 height 12
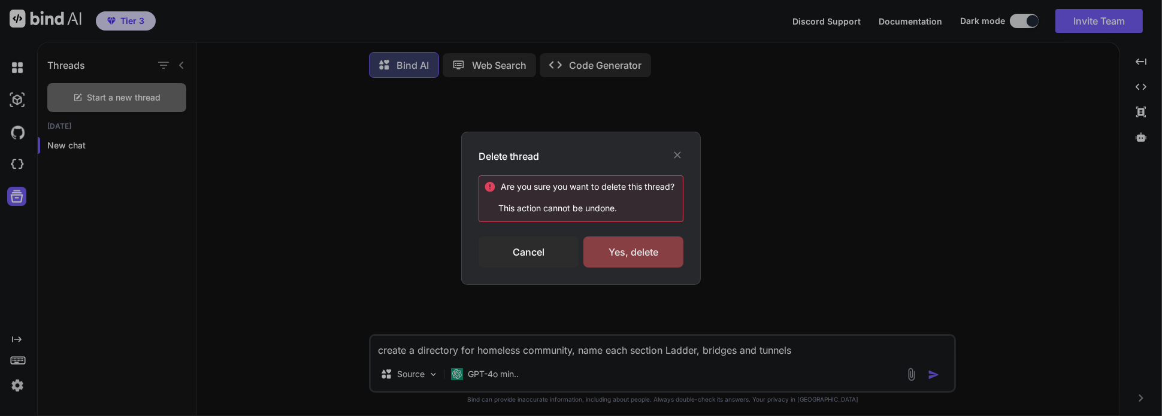
click at [619, 247] on div "Yes, delete" at bounding box center [633, 252] width 100 height 31
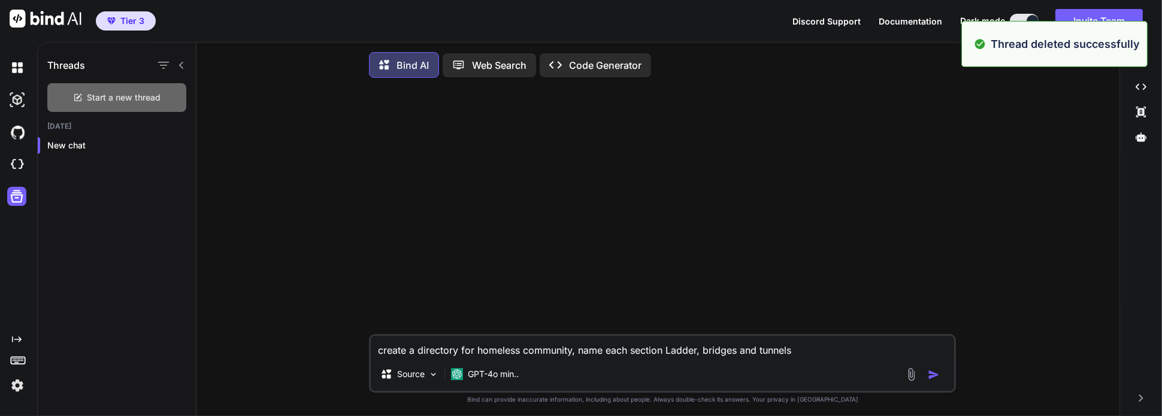
click at [123, 99] on span "Start a new thread" at bounding box center [124, 98] width 74 height 12
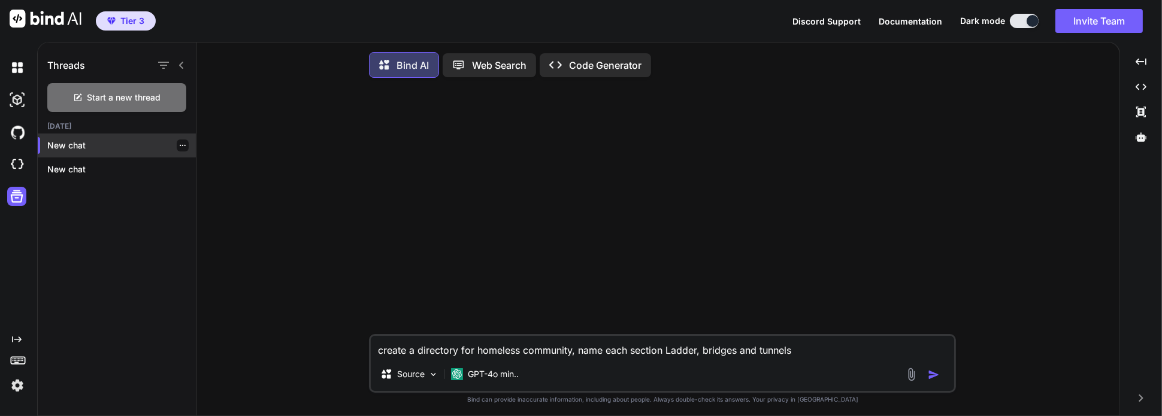
click at [74, 149] on p "New chat" at bounding box center [121, 146] width 149 height 12
click at [14, 104] on img at bounding box center [17, 100] width 20 height 20
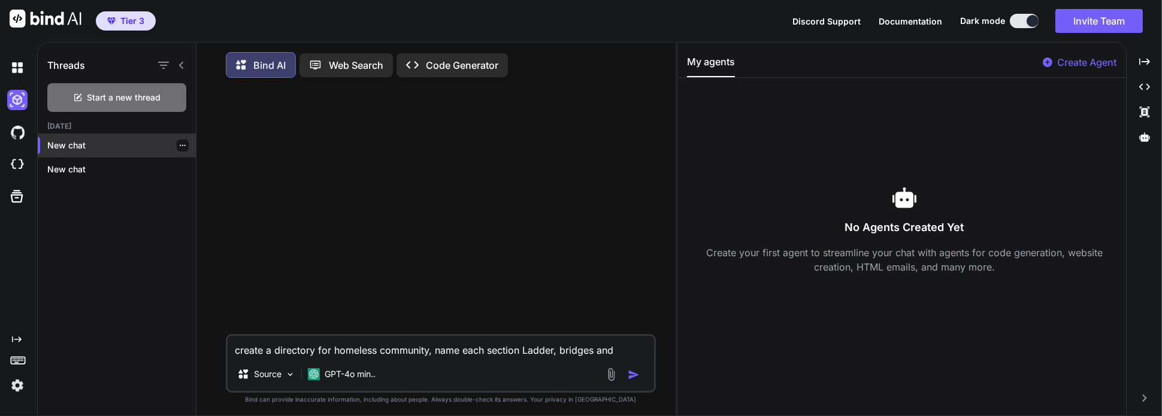
click at [105, 143] on p "New chat" at bounding box center [121, 146] width 149 height 12
click at [81, 138] on div "New chat" at bounding box center [117, 146] width 158 height 24
click at [81, 141] on p "New chat" at bounding box center [121, 146] width 149 height 12
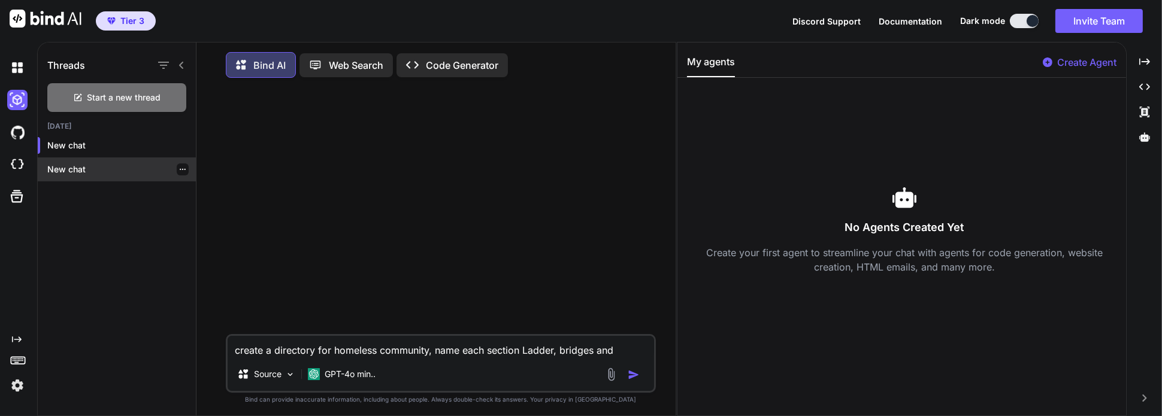
click at [82, 168] on p "New chat" at bounding box center [121, 170] width 149 height 12
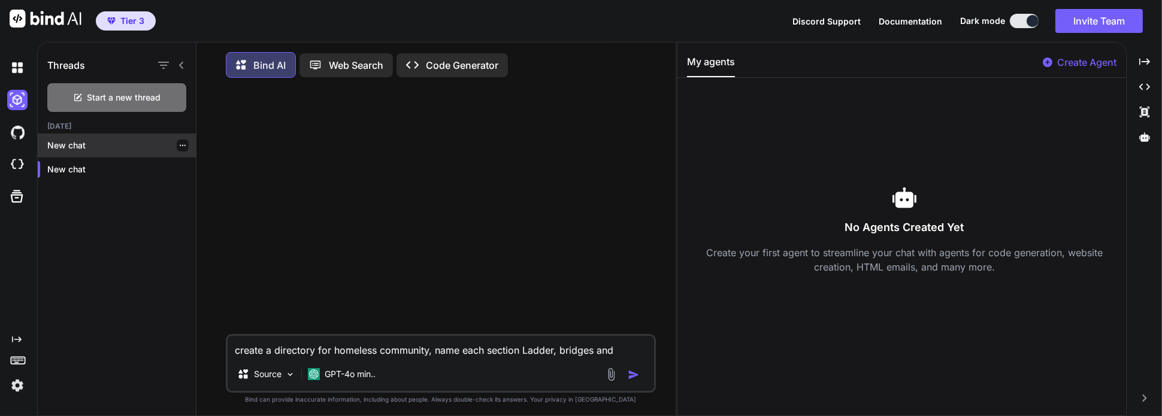
click at [78, 150] on p "New chat" at bounding box center [121, 146] width 149 height 12
click at [414, 201] on div at bounding box center [442, 210] width 428 height 247
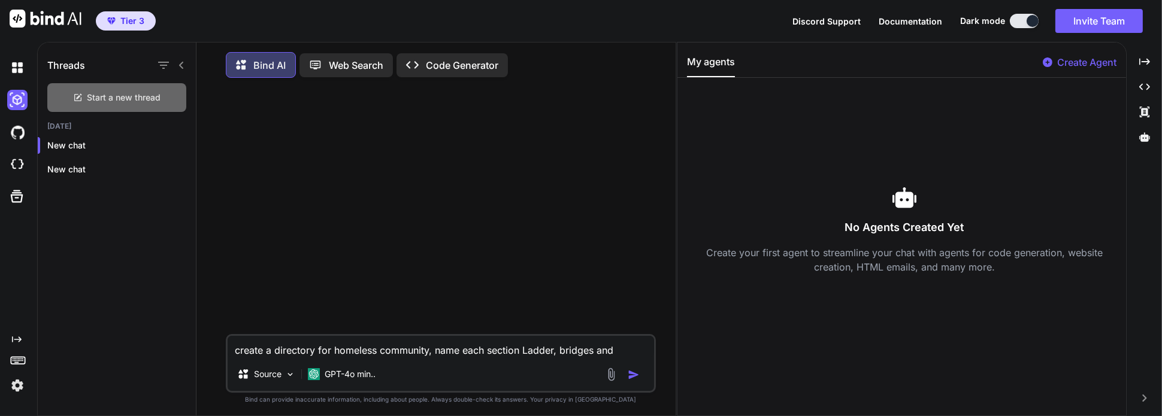
click at [105, 96] on span "Start a new thread" at bounding box center [124, 98] width 74 height 12
click at [117, 191] on p "New chat" at bounding box center [121, 194] width 149 height 12
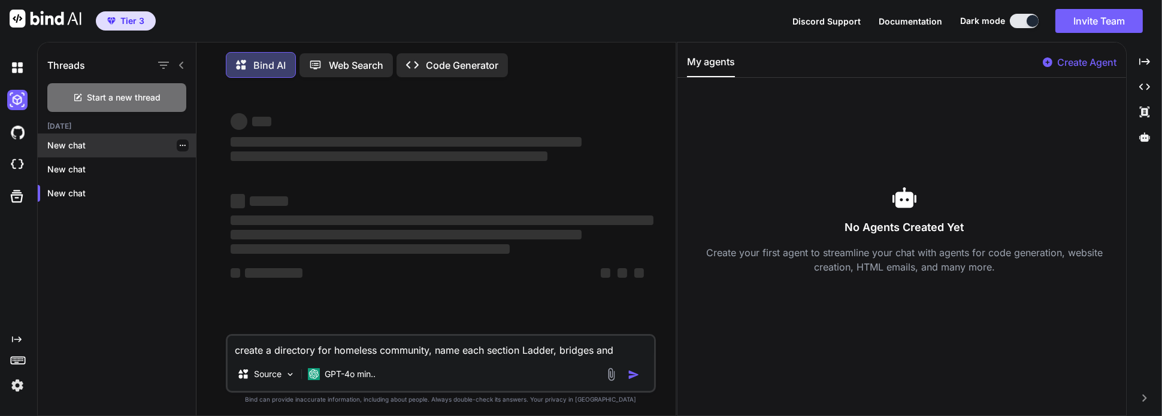
click at [111, 149] on p "New chat" at bounding box center [121, 146] width 149 height 12
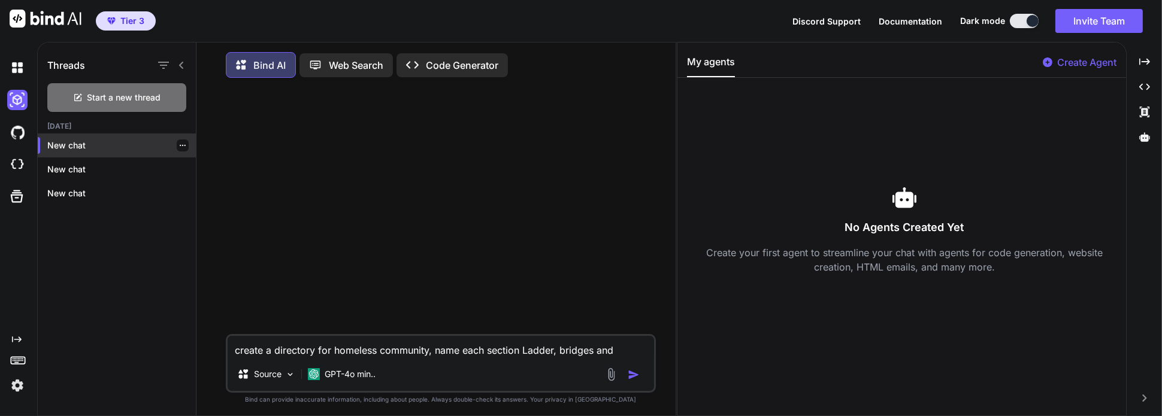
click at [179, 146] on icon "button" at bounding box center [182, 145] width 7 height 7
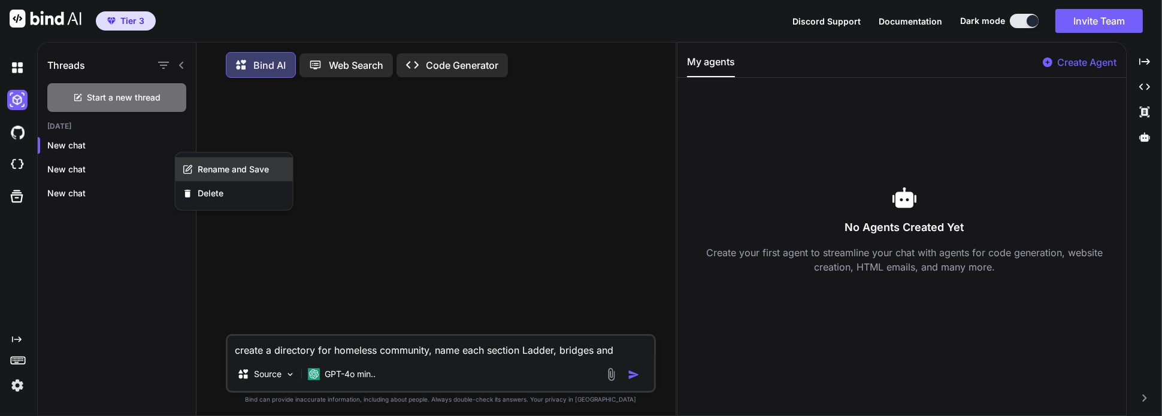
click at [240, 165] on span "Rename and Save" at bounding box center [233, 170] width 71 height 12
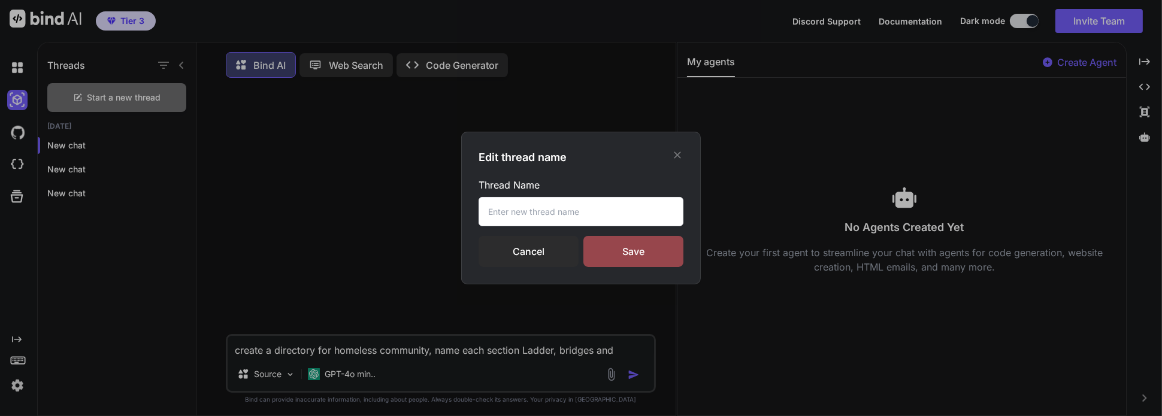
type textarea "x"
click at [682, 155] on icon at bounding box center [678, 155] width 12 height 12
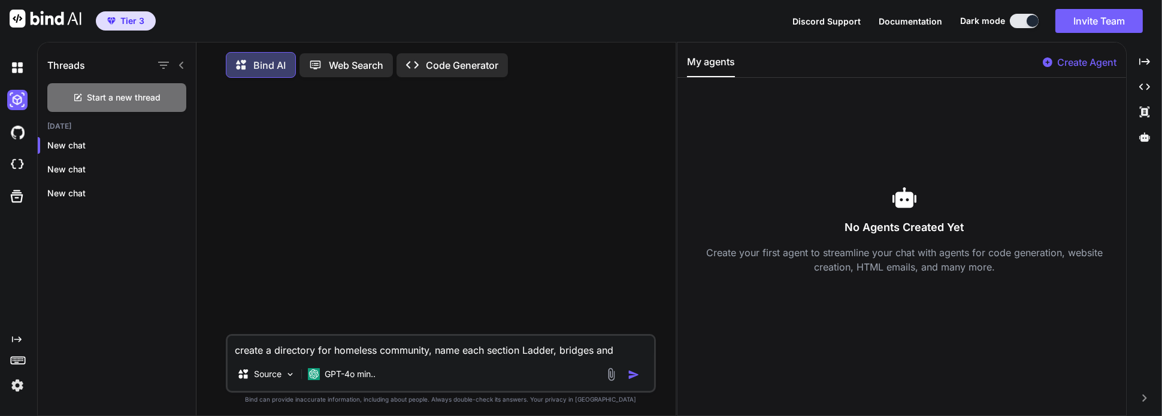
click at [13, 380] on img at bounding box center [17, 386] width 20 height 20
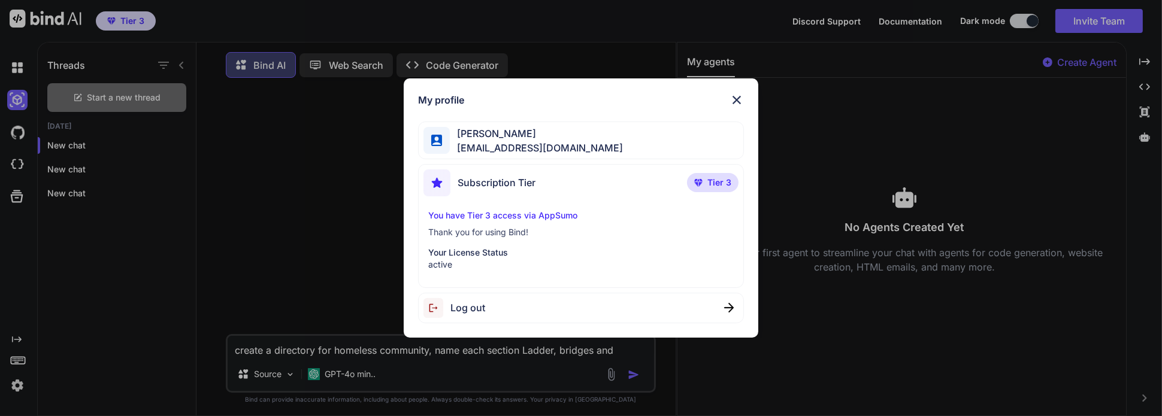
click at [739, 105] on img at bounding box center [737, 100] width 14 height 14
